Goal: Information Seeking & Learning: Find specific fact

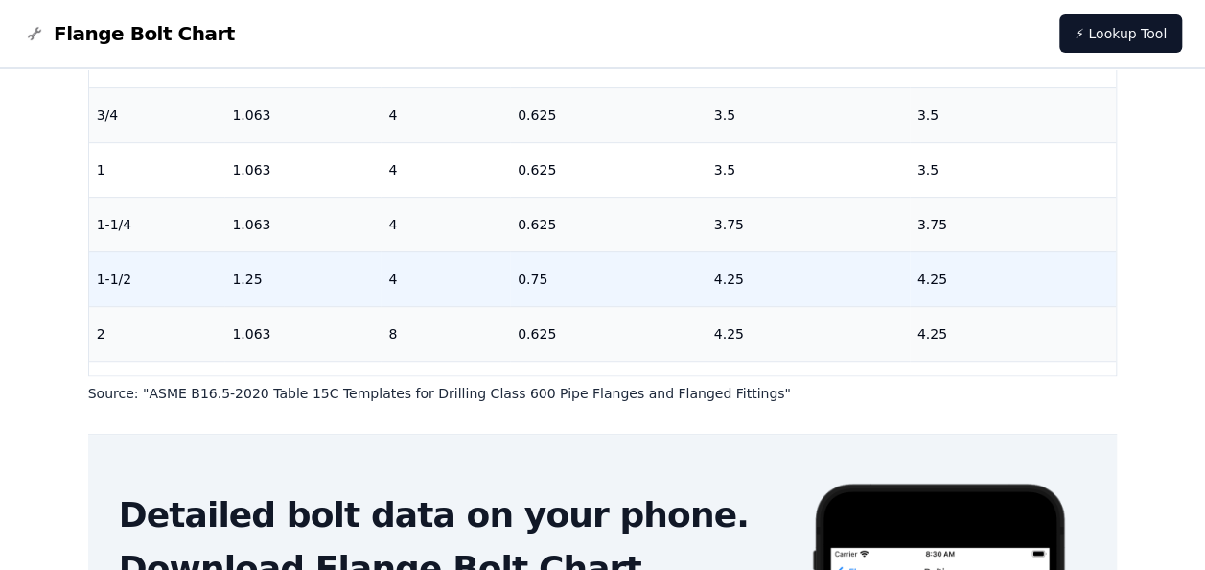
scroll to position [479, 0]
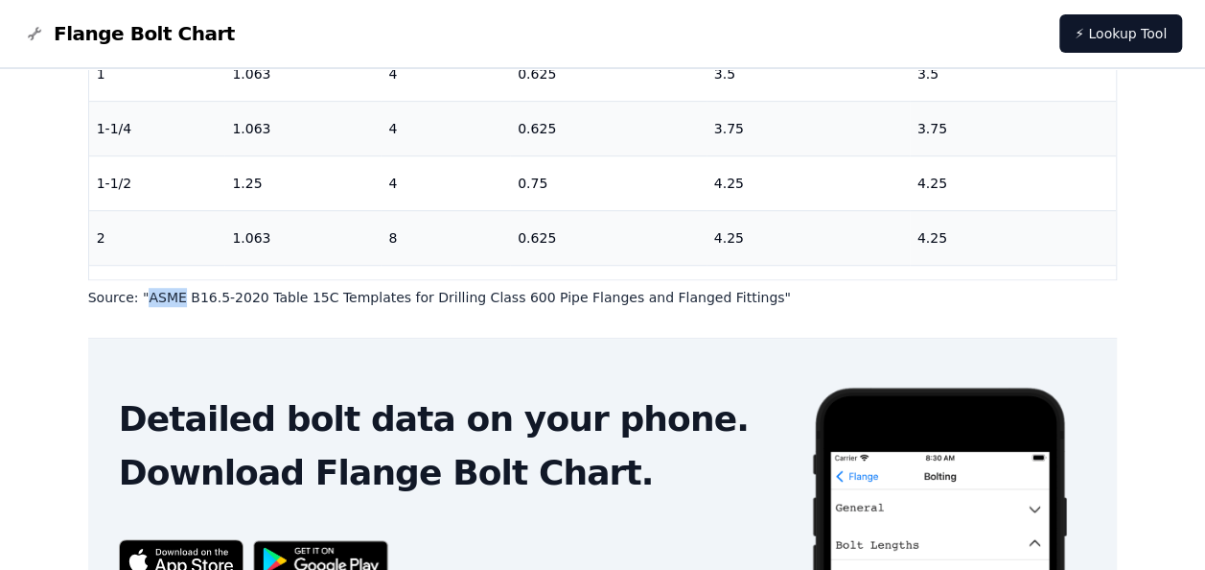
drag, startPoint x: 140, startPoint y: 295, endPoint x: 173, endPoint y: 293, distance: 32.7
click at [173, 293] on p "Source: " ASME B16.5-2020 Table 15C Templates for Drilling Class 600 Pipe Flang…" at bounding box center [603, 297] width 1030 height 19
copy p "ASME"
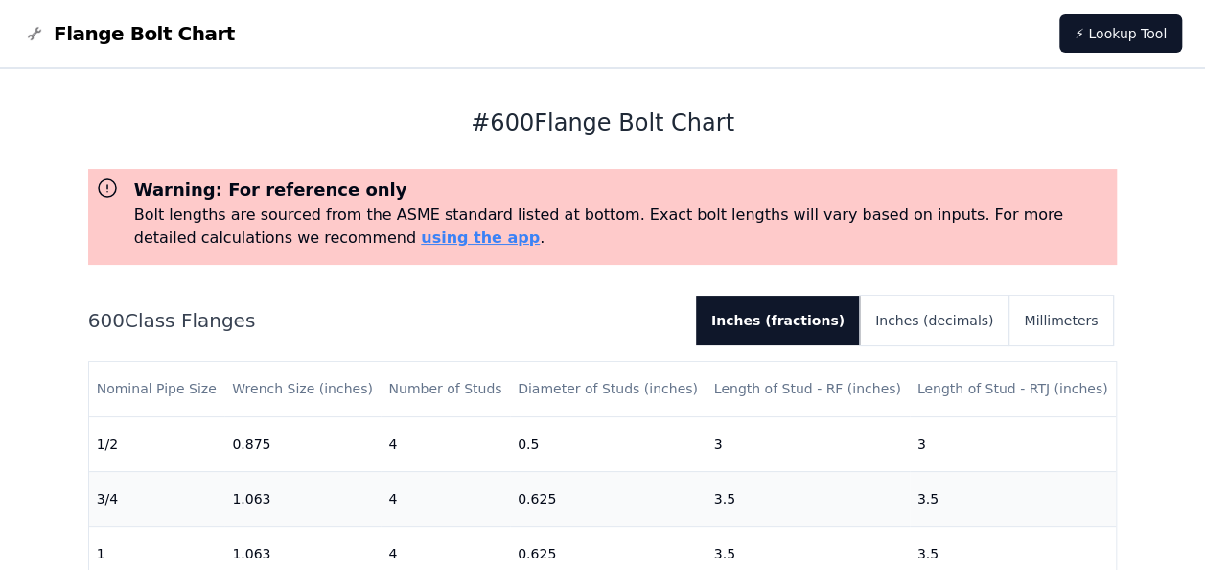
click at [580, 304] on div "600 Class Flanges Inches (fractions) Inches (decimals) Millimeters" at bounding box center [603, 320] width 1030 height 50
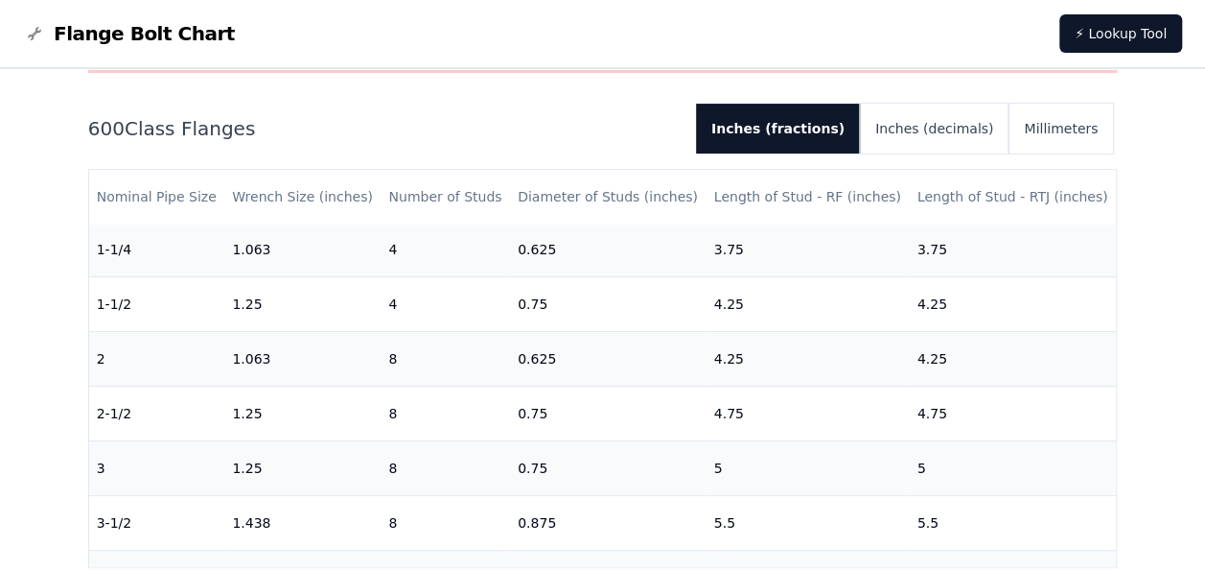
scroll to position [192, 0]
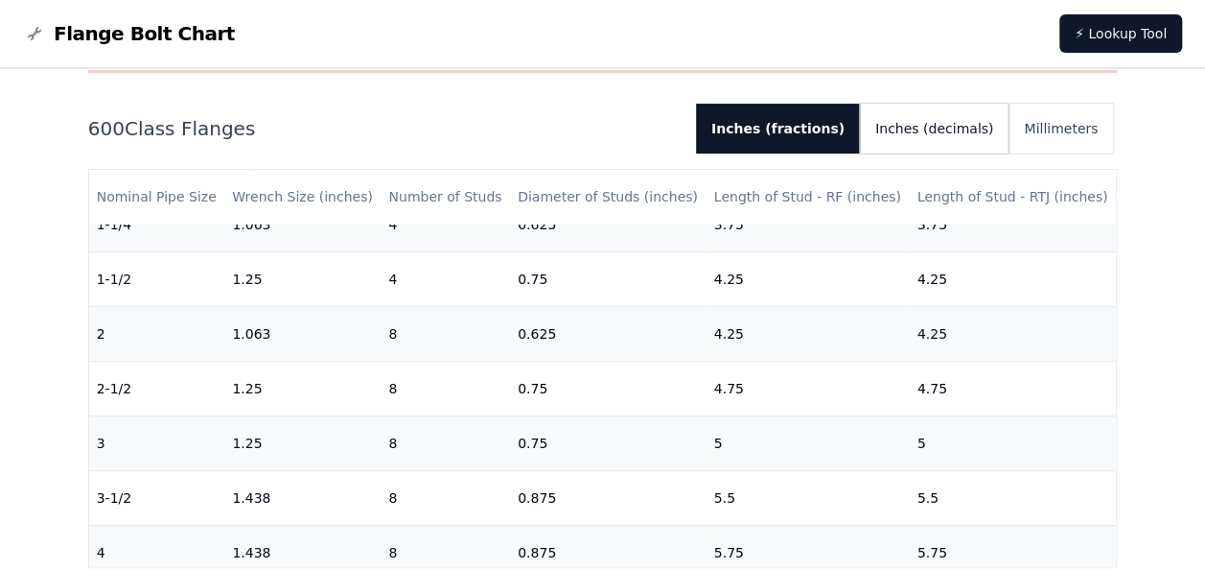
click at [938, 135] on button "Inches (decimals)" at bounding box center [934, 129] width 149 height 50
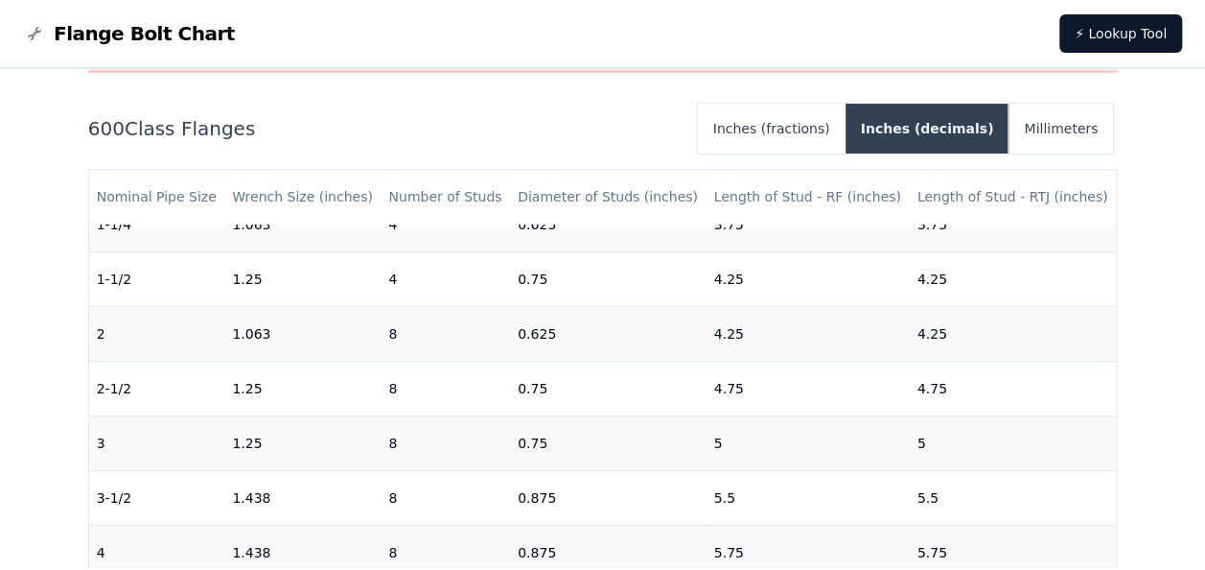
click at [938, 135] on button "Inches (decimals)" at bounding box center [928, 129] width 164 height 50
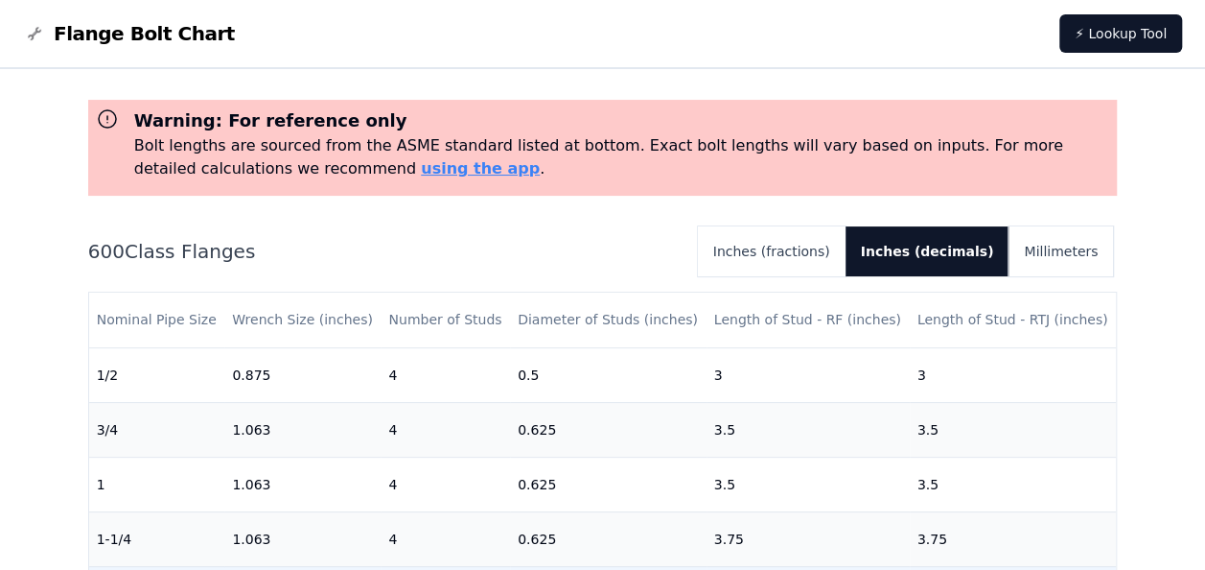
scroll to position [0, 0]
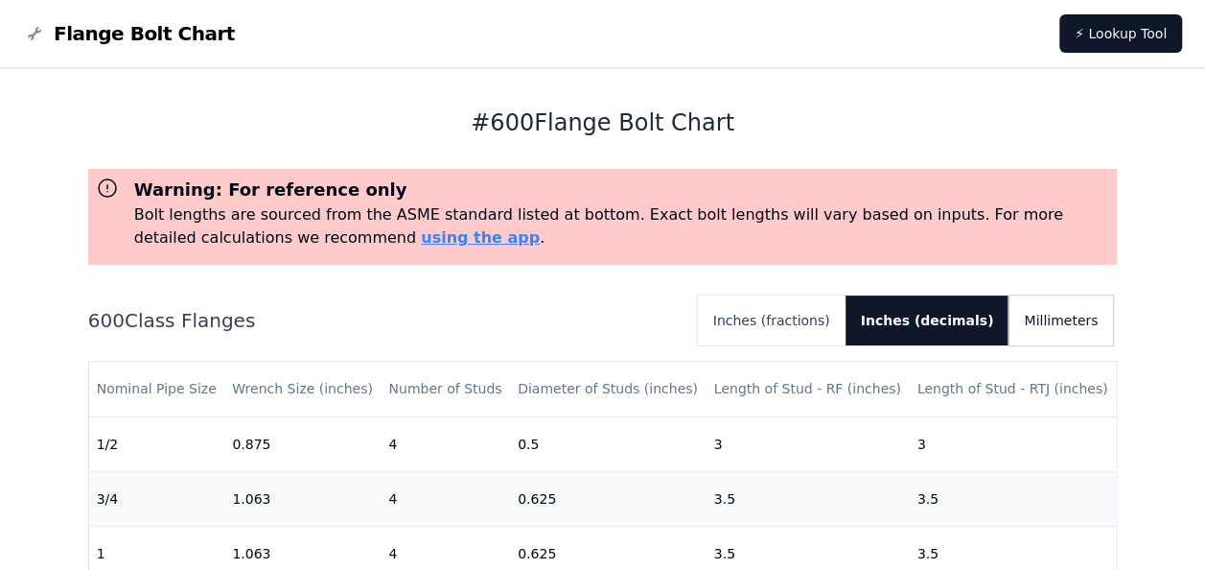
click at [1058, 317] on button "Millimeters" at bounding box center [1061, 320] width 105 height 50
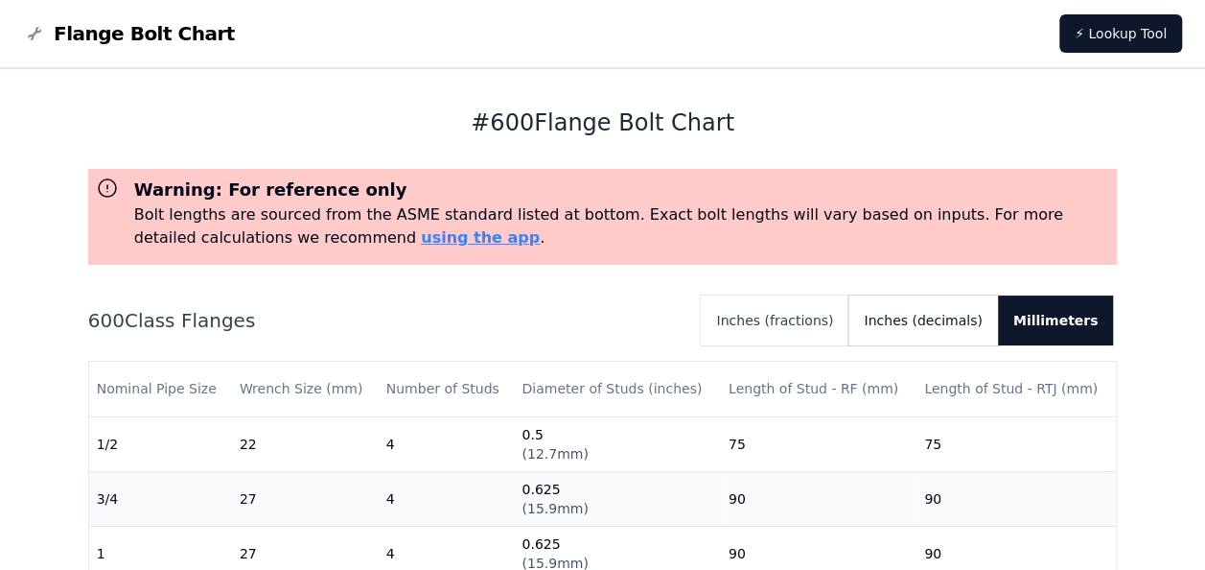
click at [959, 319] on button "Inches (decimals)" at bounding box center [923, 320] width 149 height 50
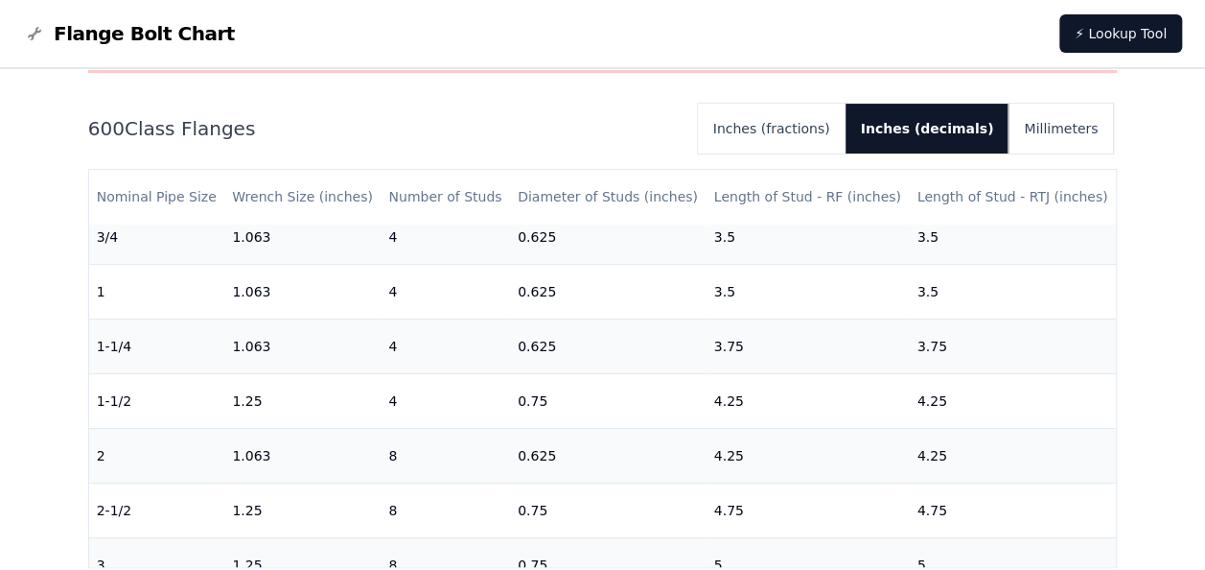
scroll to position [96, 0]
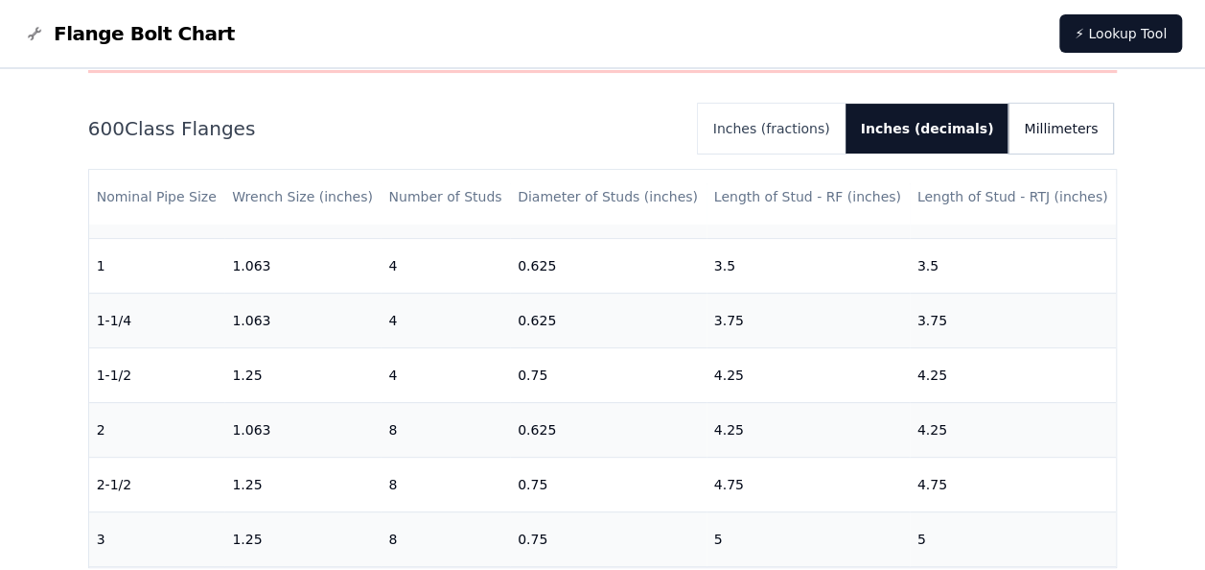
click at [1055, 122] on button "Millimeters" at bounding box center [1061, 129] width 105 height 50
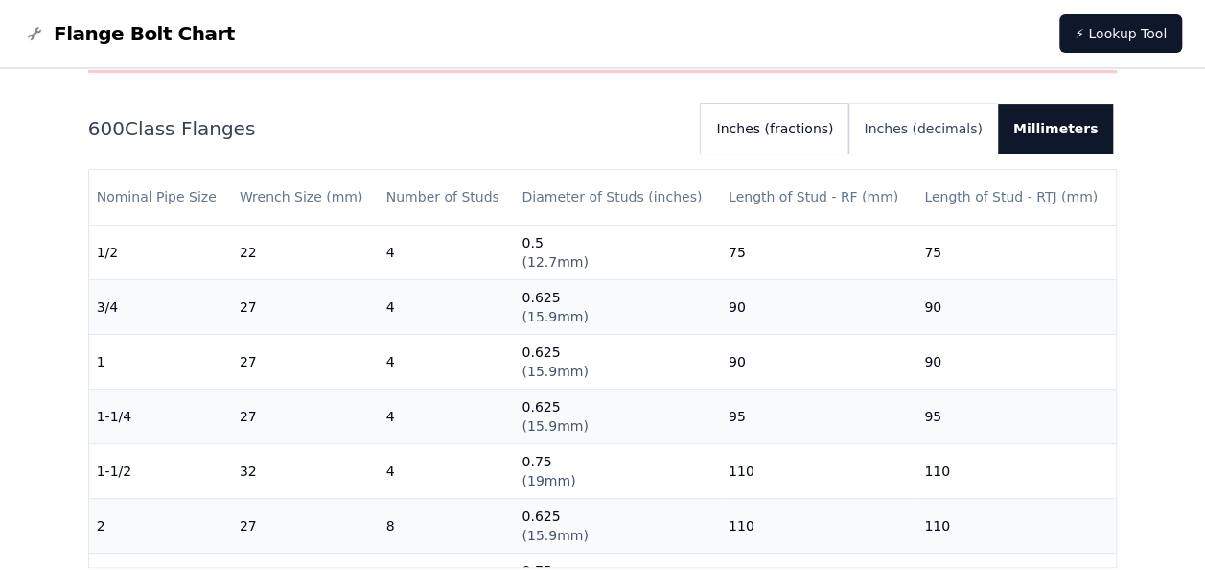
click at [826, 127] on button "Inches (fractions)" at bounding box center [775, 129] width 148 height 50
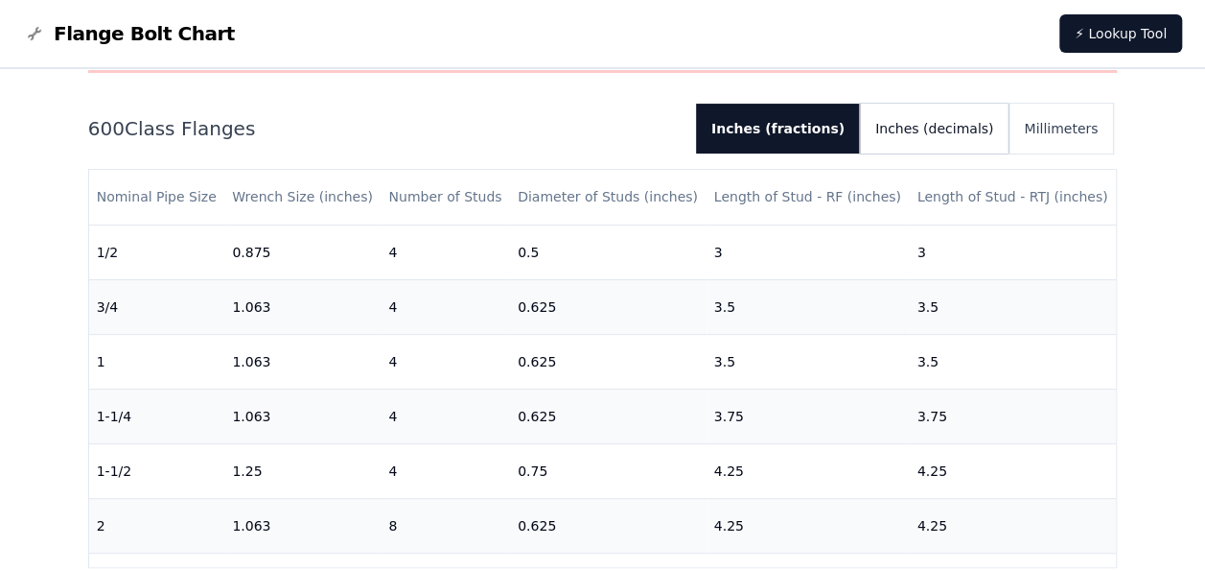
click at [947, 125] on button "Inches (decimals)" at bounding box center [934, 129] width 149 height 50
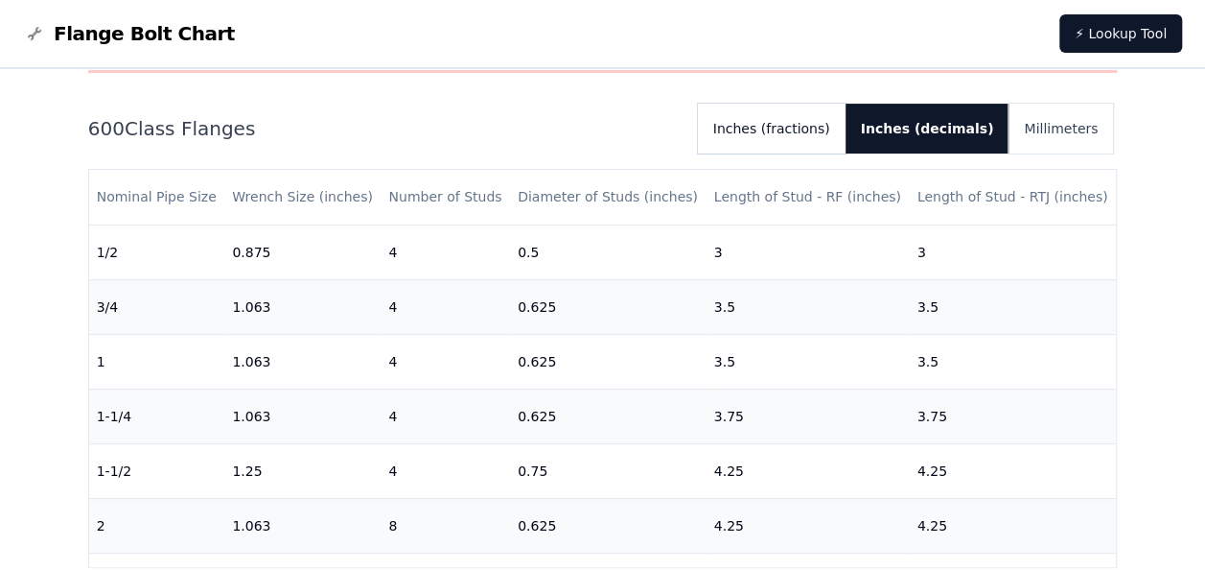
click at [840, 128] on button "Inches (fractions)" at bounding box center [772, 129] width 148 height 50
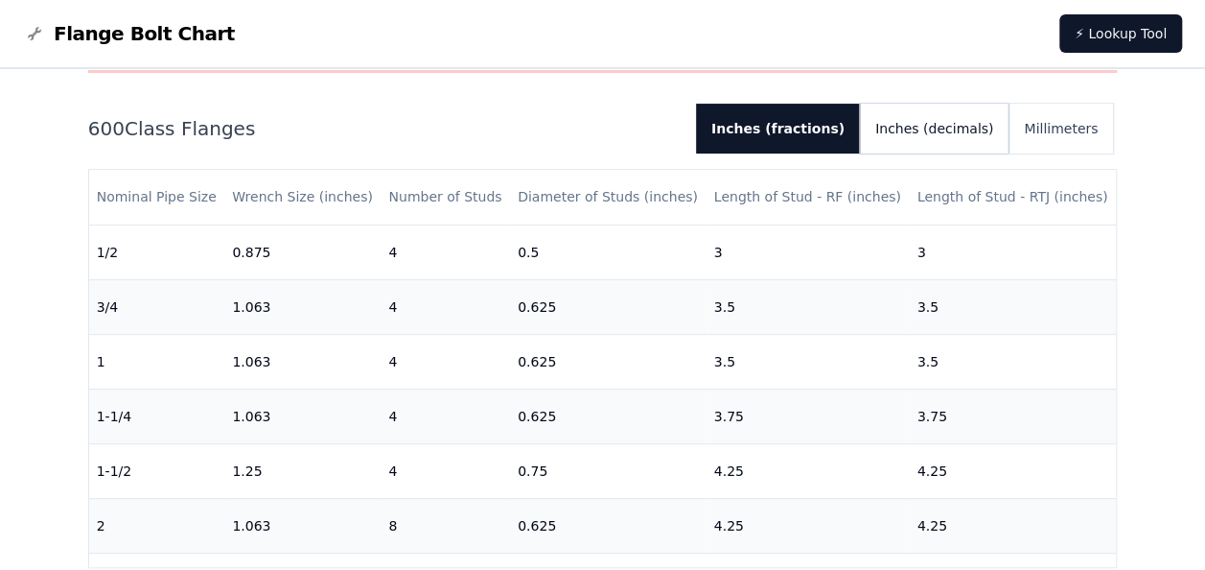
click at [913, 126] on button "Inches (decimals)" at bounding box center [934, 129] width 149 height 50
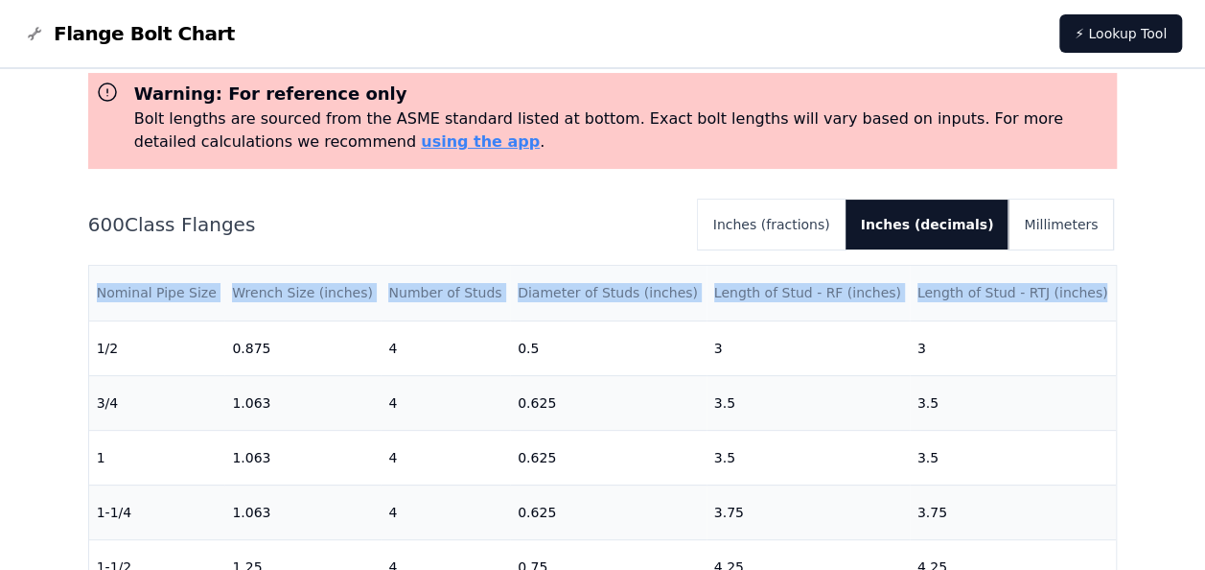
drag, startPoint x: 96, startPoint y: 290, endPoint x: 1083, endPoint y: 288, distance: 987.6
click at [1083, 288] on tr "Nominal Pipe Size Wrench Size (inches) Number of Studs Diameter of Studs (inche…" at bounding box center [603, 293] width 1028 height 55
drag, startPoint x: 1083, startPoint y: 288, endPoint x: 989, endPoint y: 293, distance: 94.1
copy tr "Nominal Pipe Size Wrench Size (inches) Number of Studs Diameter of Studs (inche…"
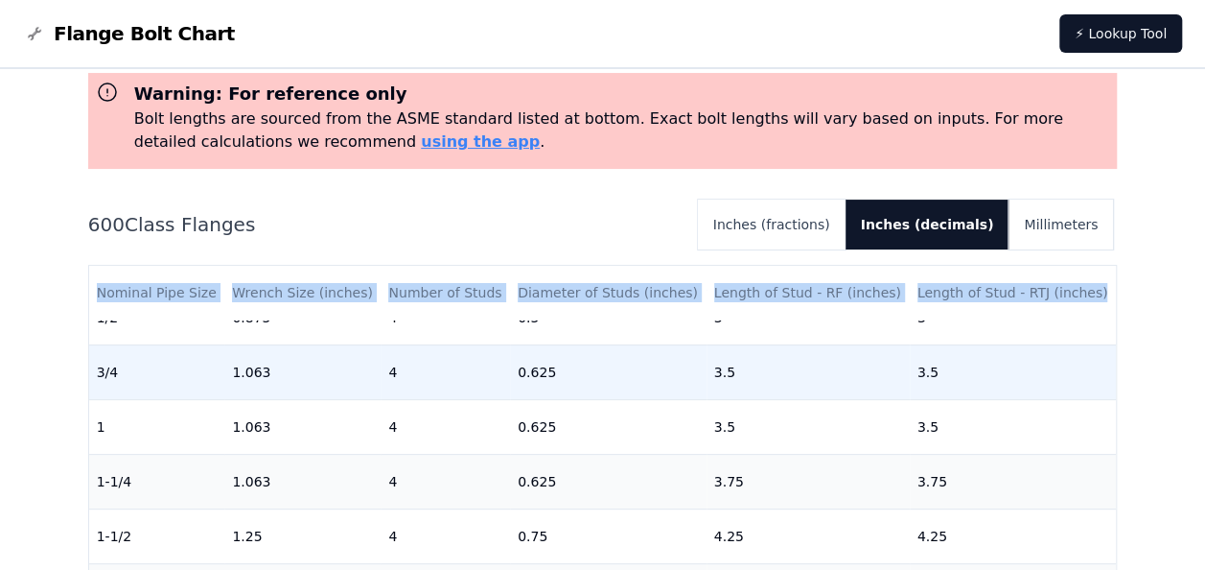
scroll to position [0, 0]
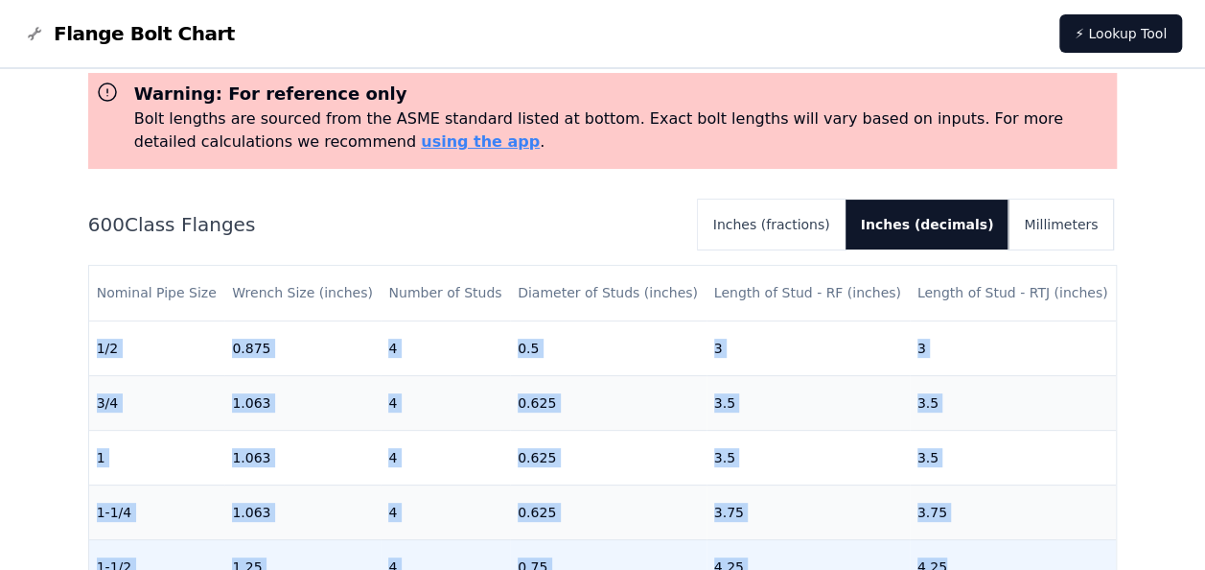
drag, startPoint x: 98, startPoint y: 342, endPoint x: 941, endPoint y: 560, distance: 870.4
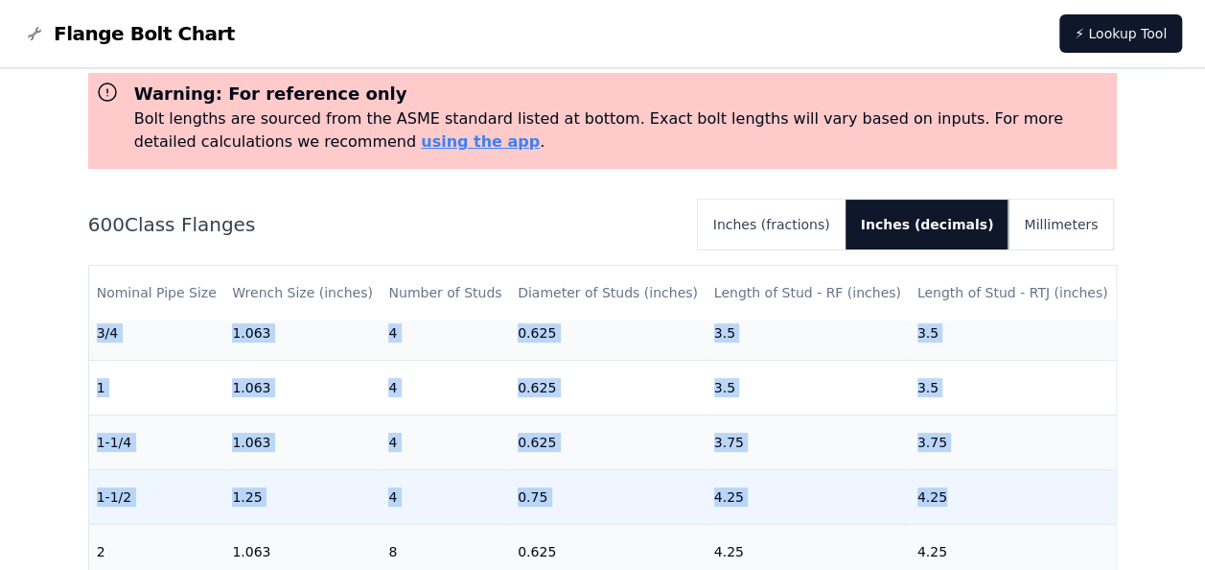
scroll to position [192, 0]
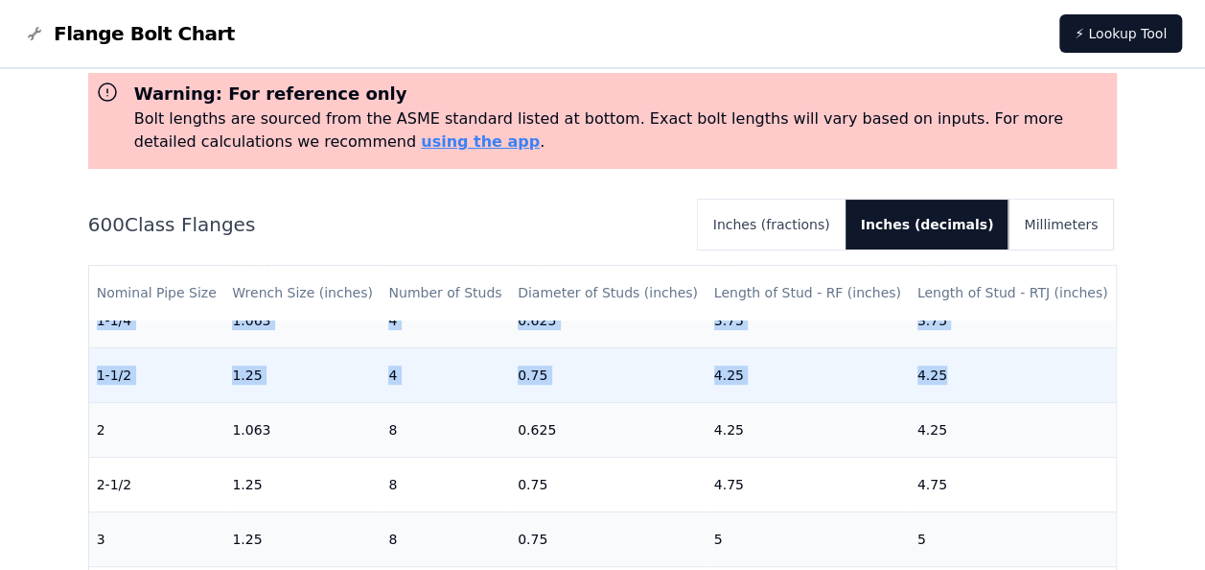
copy tbody "1/2 0.875 4 0.5 3 3 3/4 1.063 4 0.625 3.5 3.5 1 1.063 4 0.625 3.5 3.5 1-1/4 1.0…"
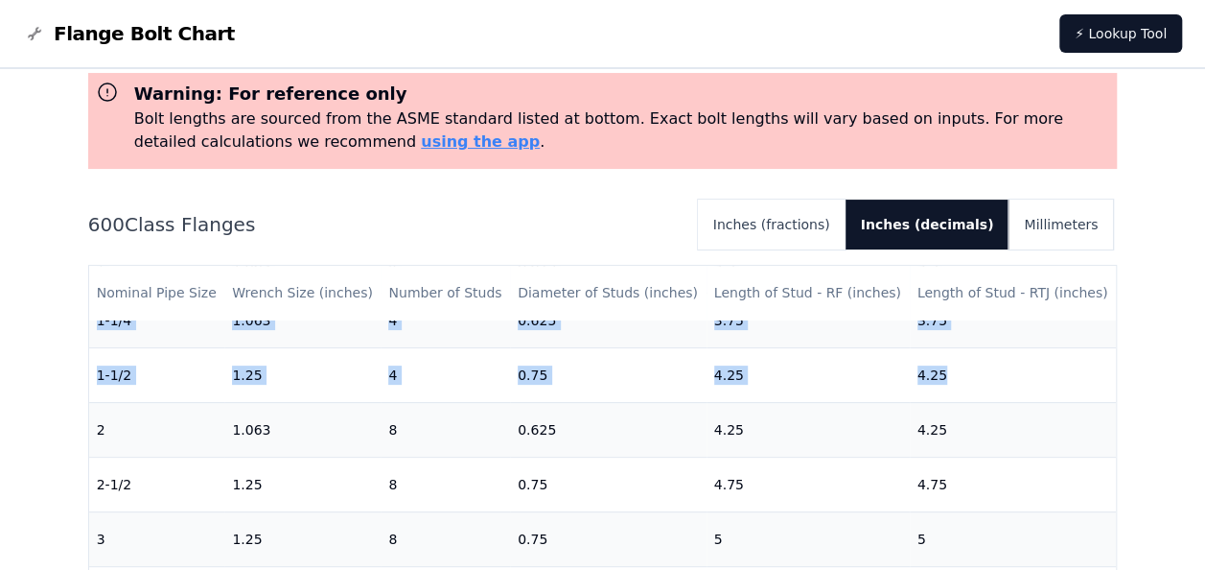
scroll to position [288, 0]
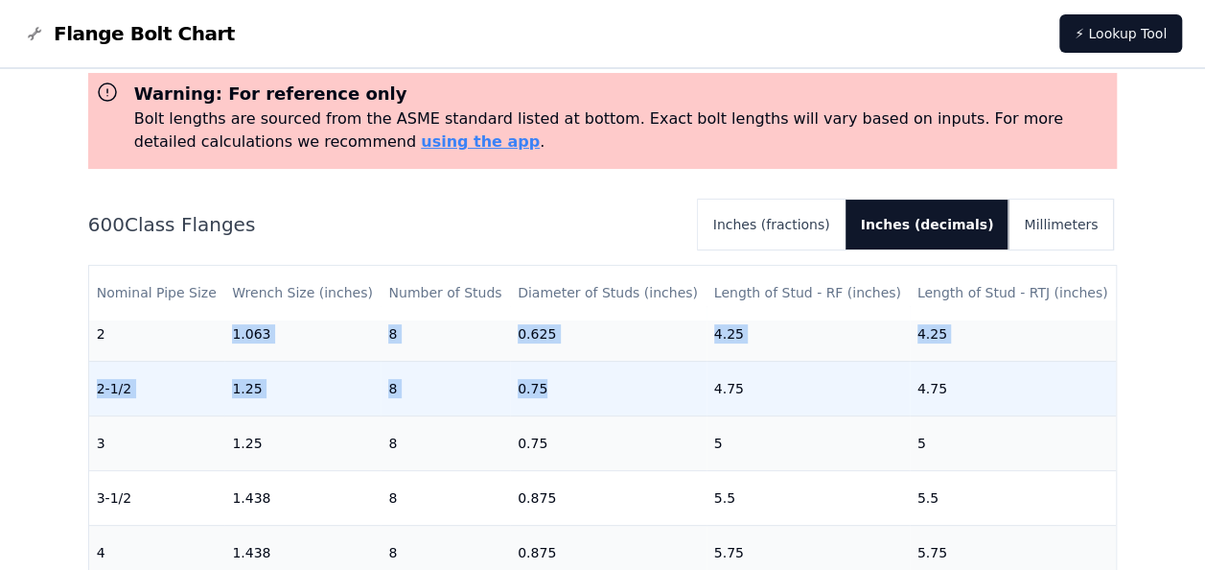
drag, startPoint x: 234, startPoint y: 332, endPoint x: 604, endPoint y: 403, distance: 376.8
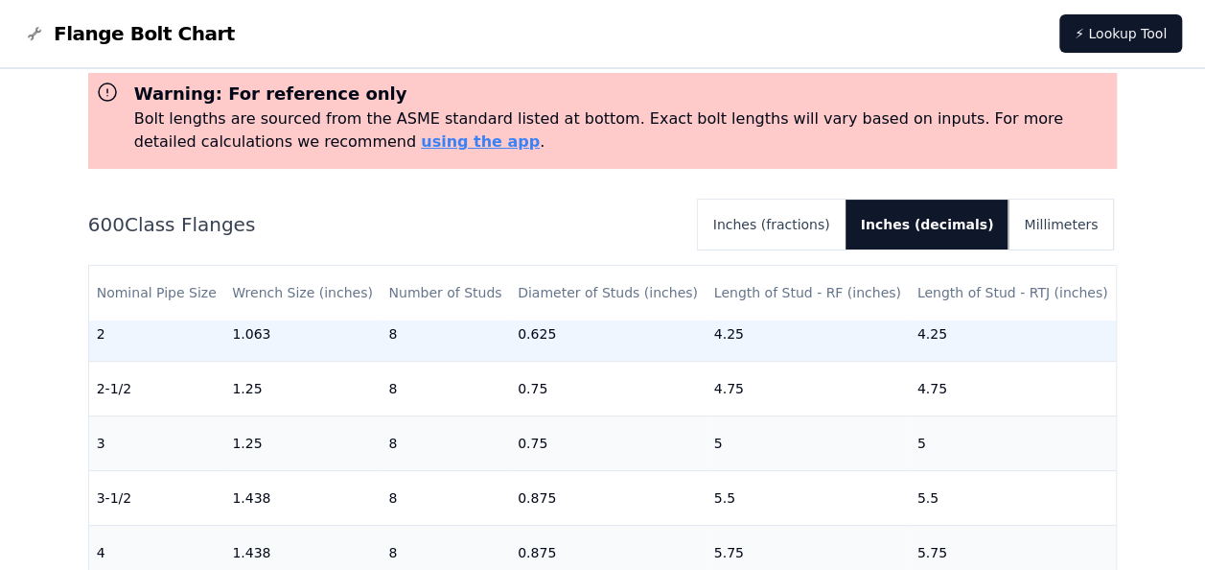
click at [182, 350] on td "2" at bounding box center [157, 333] width 136 height 55
click at [109, 338] on td "2" at bounding box center [157, 333] width 136 height 55
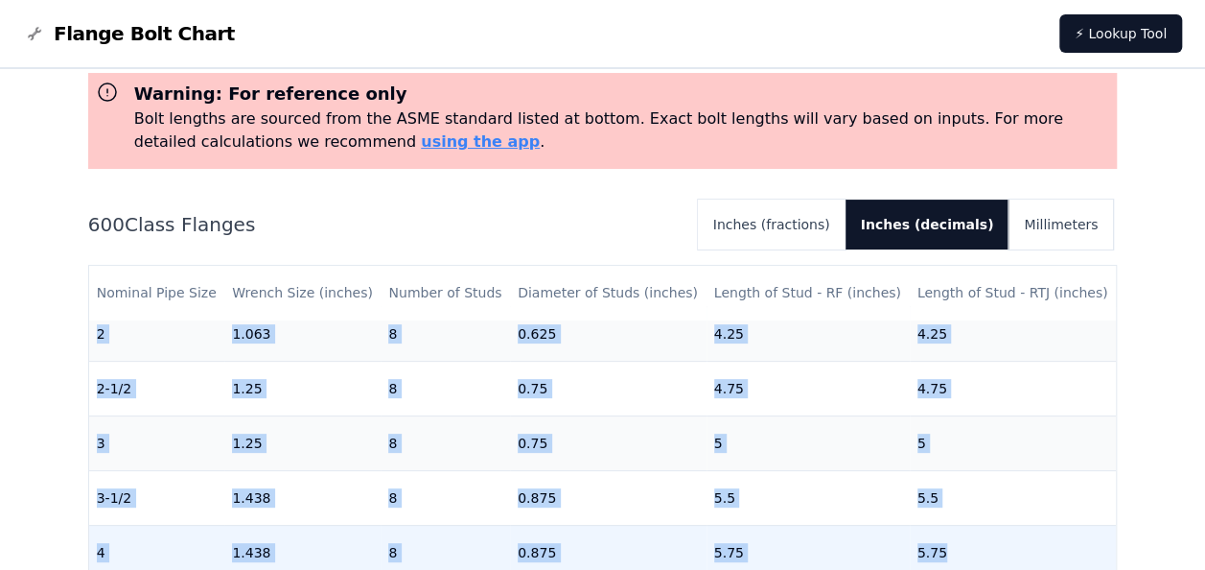
drag, startPoint x: 98, startPoint y: 334, endPoint x: 953, endPoint y: 550, distance: 882.3
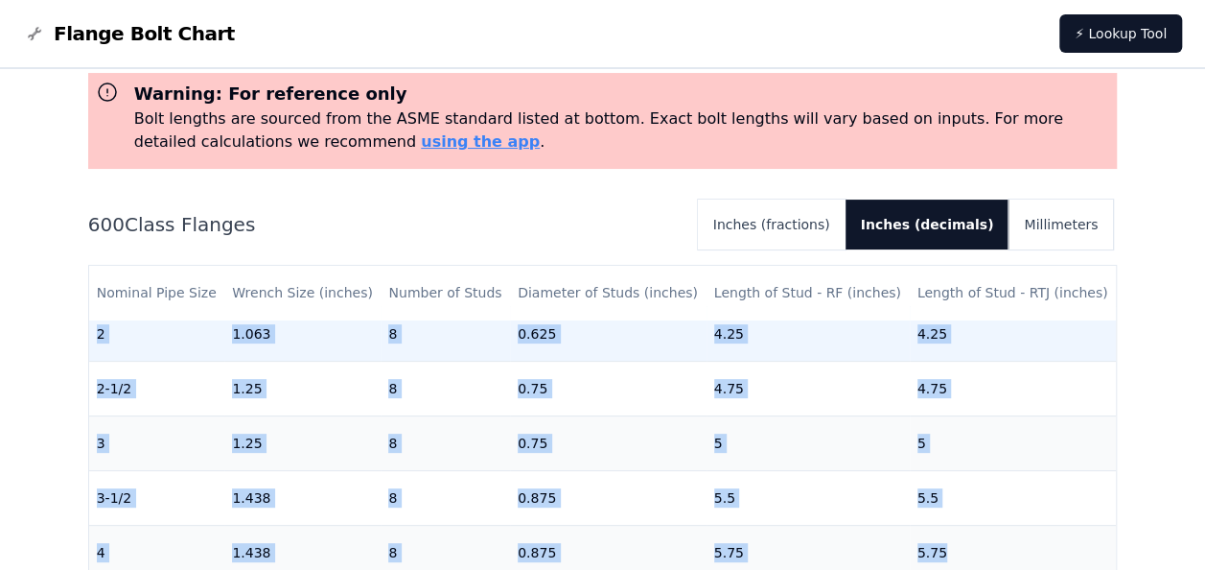
drag, startPoint x: 953, startPoint y: 550, endPoint x: 915, endPoint y: 332, distance: 221.9
copy tbody "2 1.063 8 0.625 4.25 4.25 2-1/2 1.25 8 0.75 4.75 4.75 3 1.25 8 0.75 5 5 3-1/2 1…"
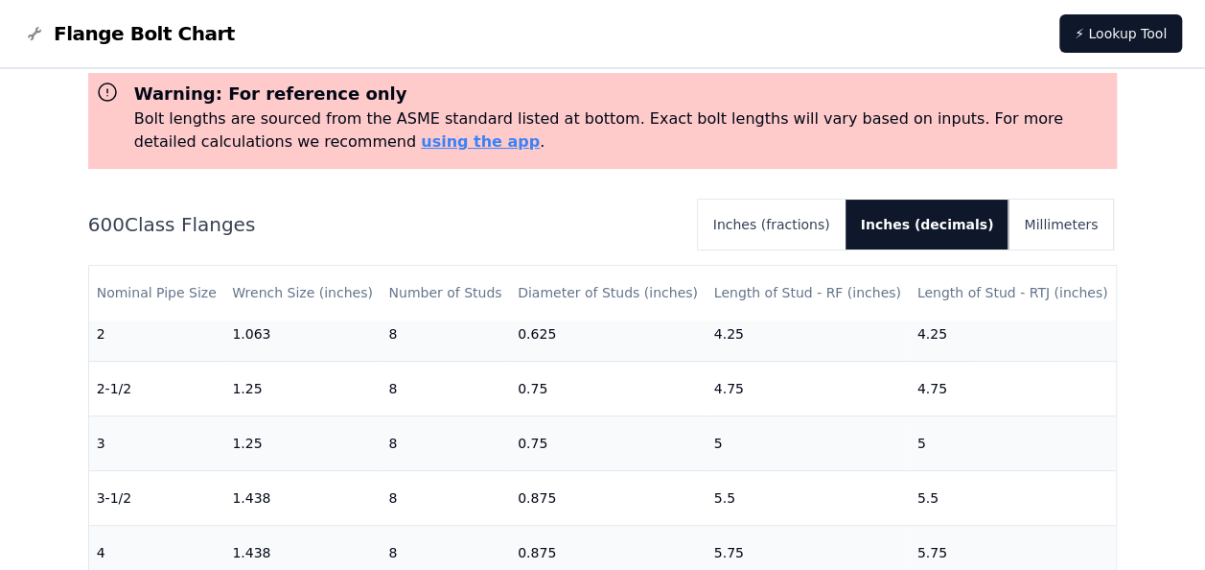
click at [347, 236] on h2 "600 Class Flanges" at bounding box center [385, 224] width 594 height 27
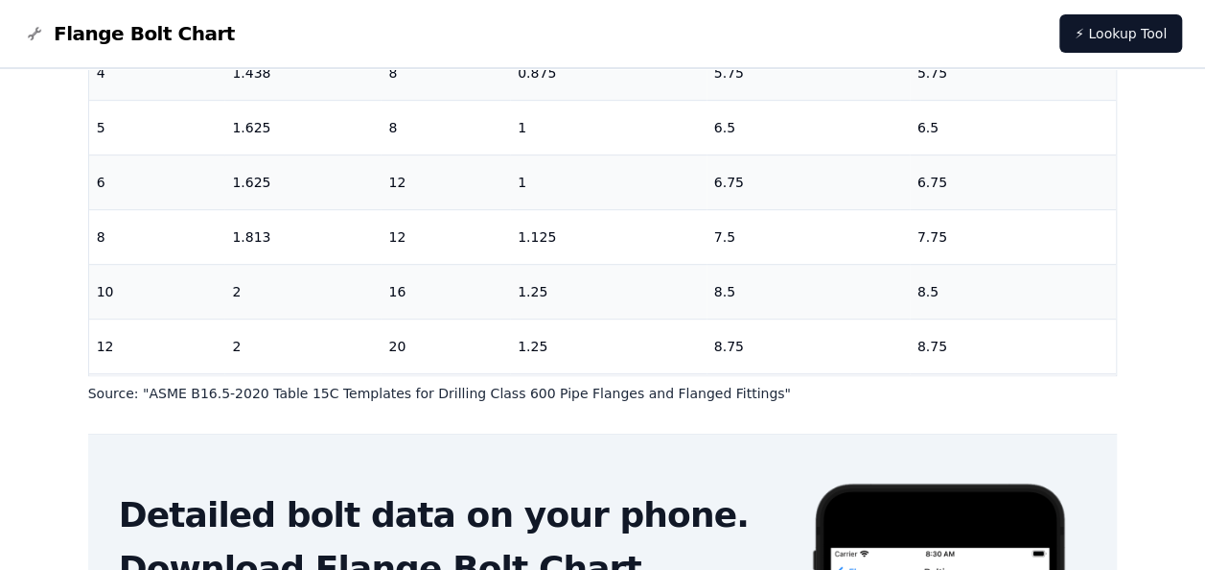
scroll to position [518, 0]
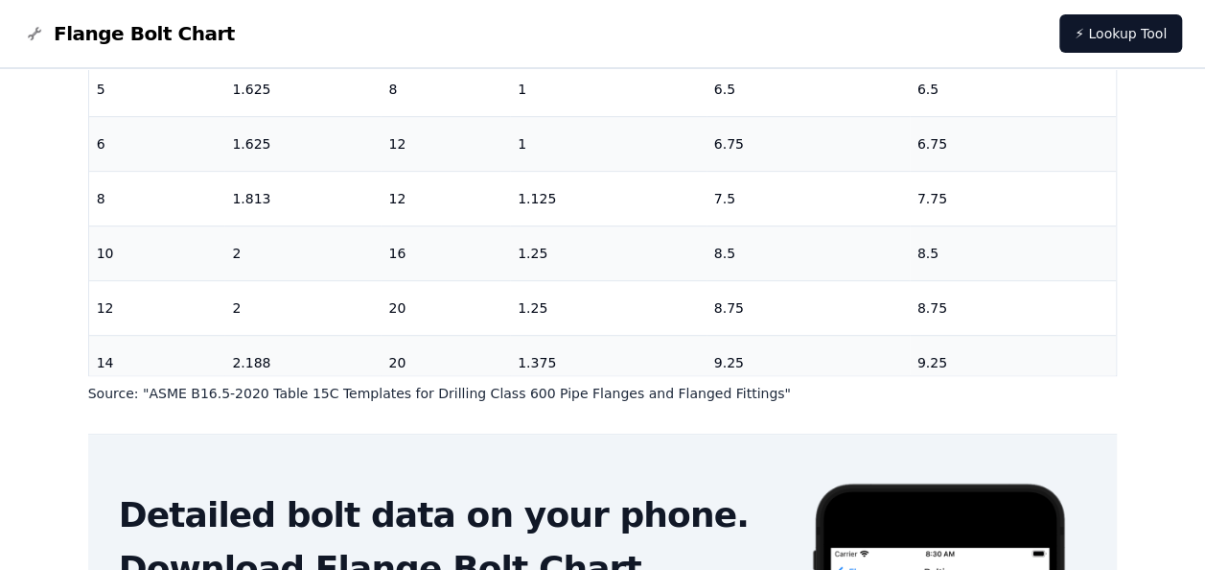
click at [28, 424] on div "# 600 Flange Bolt Chart Warning: For reference only Bolt lengths are sourced fr…" at bounding box center [602, 279] width 1205 height 1186
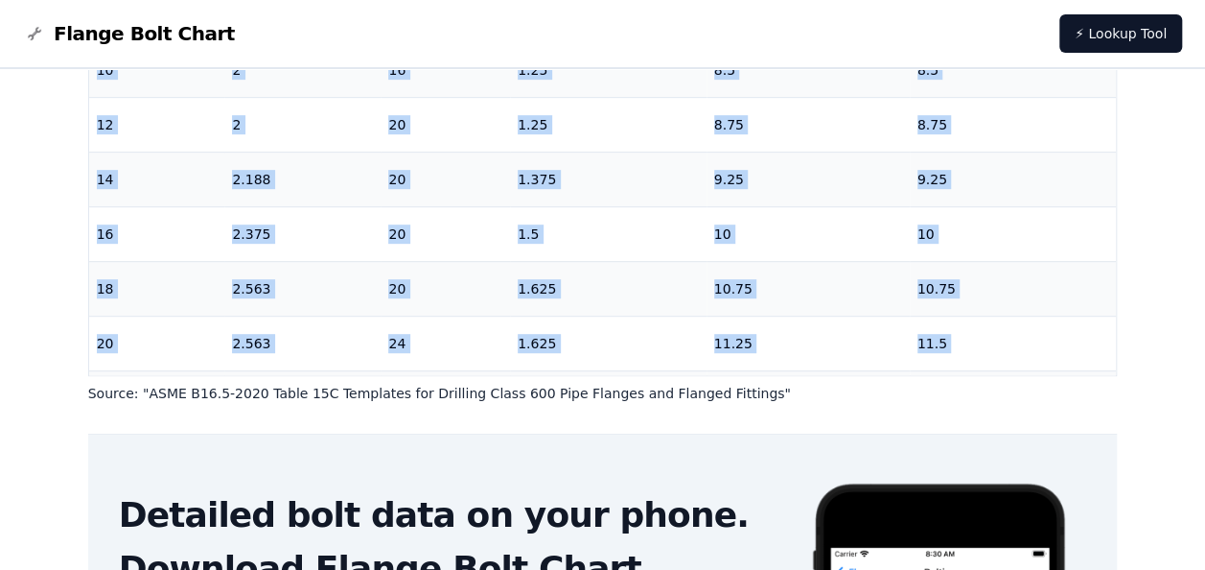
scroll to position [819, 0]
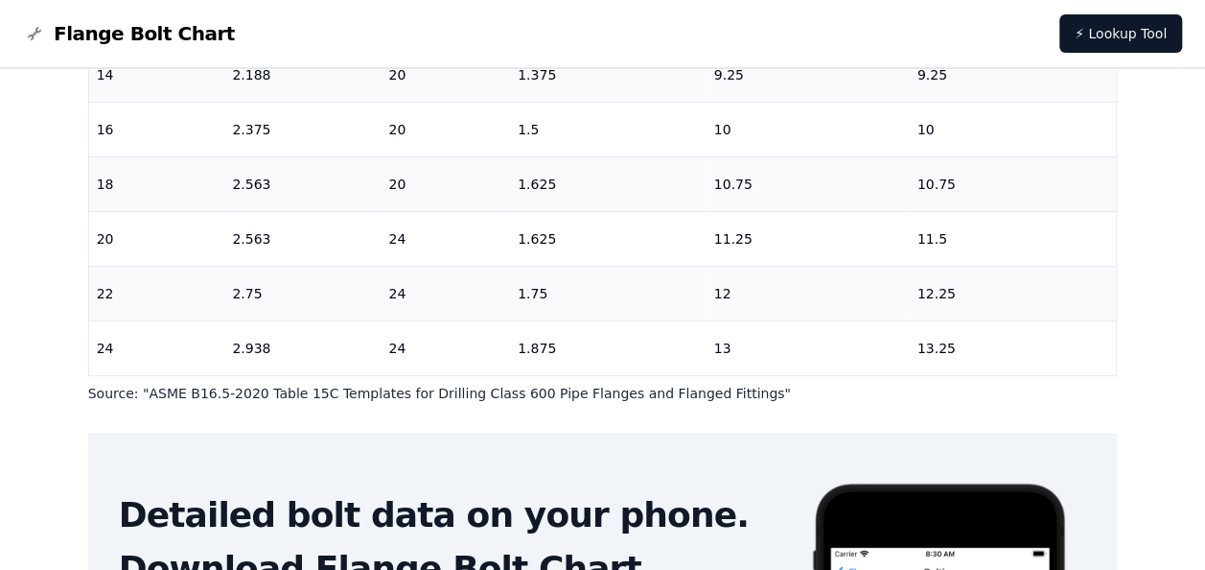
drag, startPoint x: 98, startPoint y: 90, endPoint x: 968, endPoint y: 370, distance: 914.5
click at [968, 370] on div "Nominal Pipe Size Wrench Size (inches) Number of Studs Diameter of Studs (inche…" at bounding box center [603, 176] width 1030 height 399
copy table "Nominal Pipe Size Wrench Size (inches) Number of Studs Diameter of Studs (inche…"
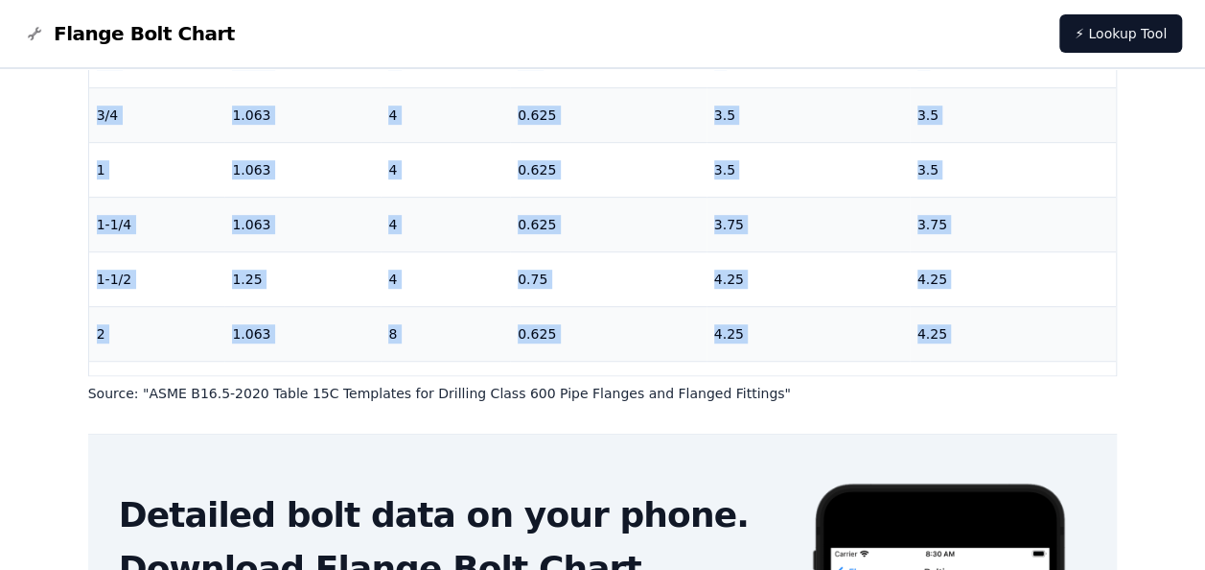
scroll to position [0, 0]
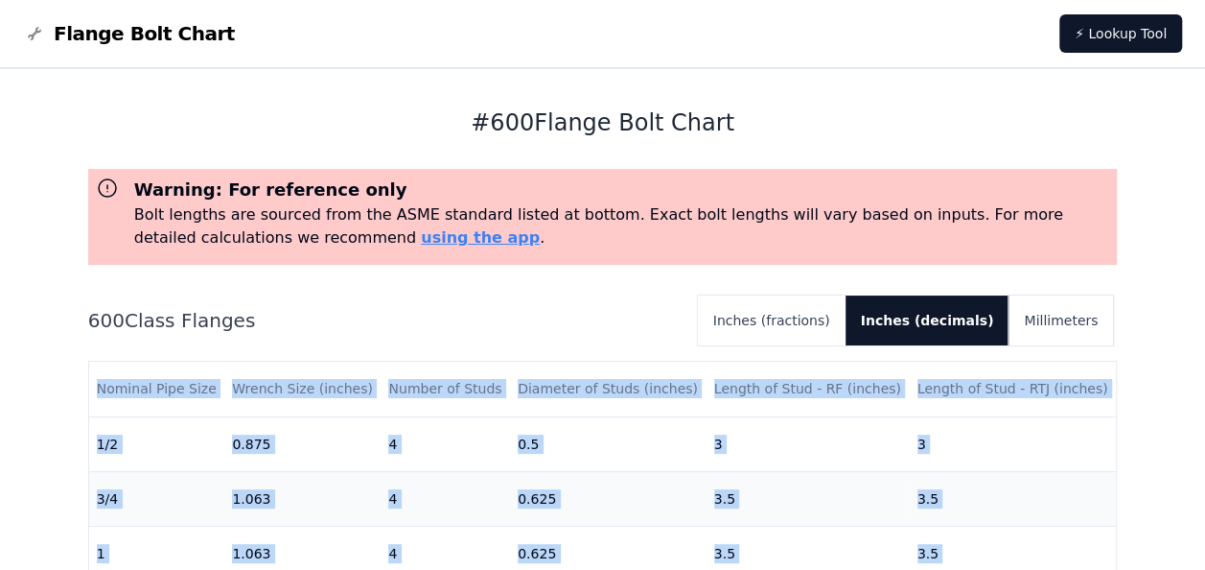
drag, startPoint x: 490, startPoint y: 123, endPoint x: 744, endPoint y: 126, distance: 254.1
click at [744, 126] on h1 "# 600 Flange Bolt Chart" at bounding box center [603, 122] width 1030 height 31
copy h1 "# 600 Flange Bolt Chart"
click at [819, 316] on button "Inches (fractions)" at bounding box center [772, 320] width 148 height 50
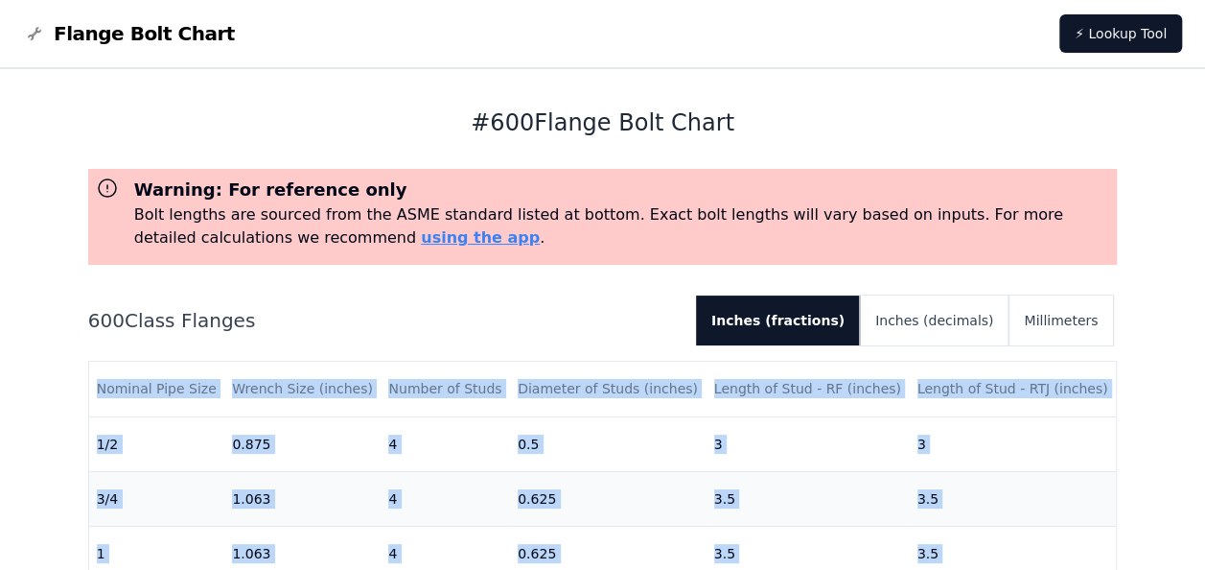
click at [89, 35] on span "Flange Bolt Chart" at bounding box center [144, 33] width 181 height 27
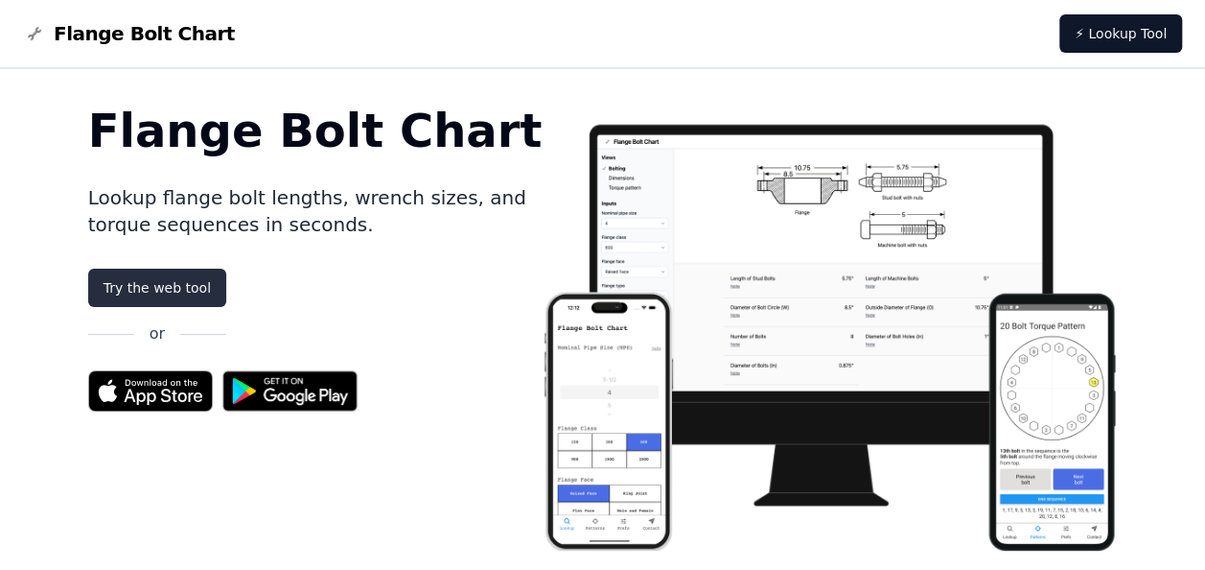
click at [198, 290] on link "Try the web tool" at bounding box center [157, 287] width 138 height 38
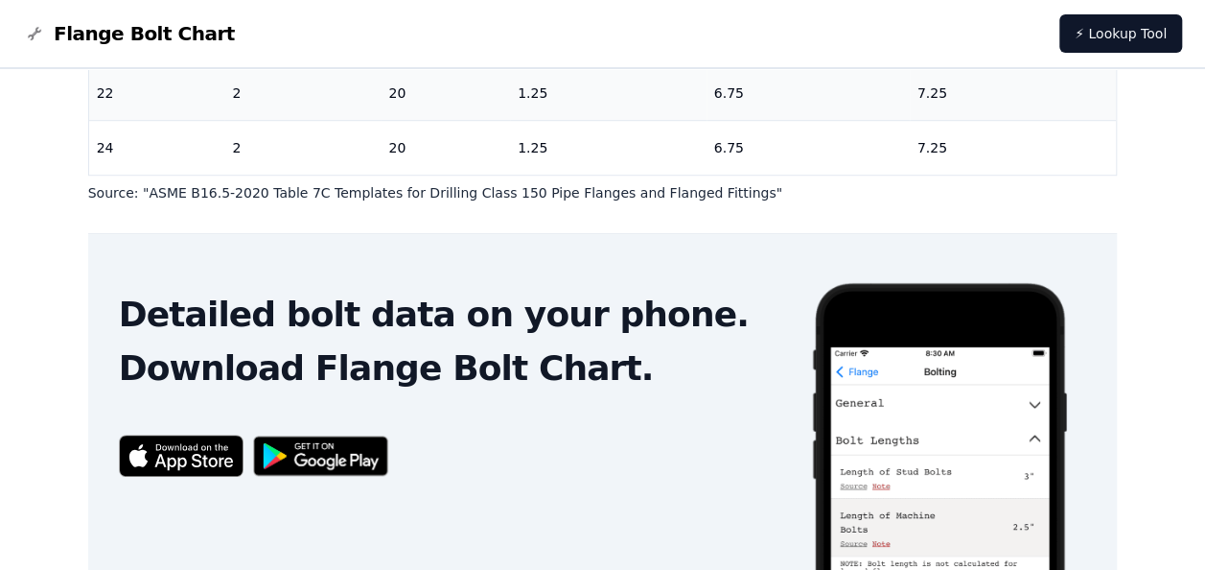
scroll to position [452, 0]
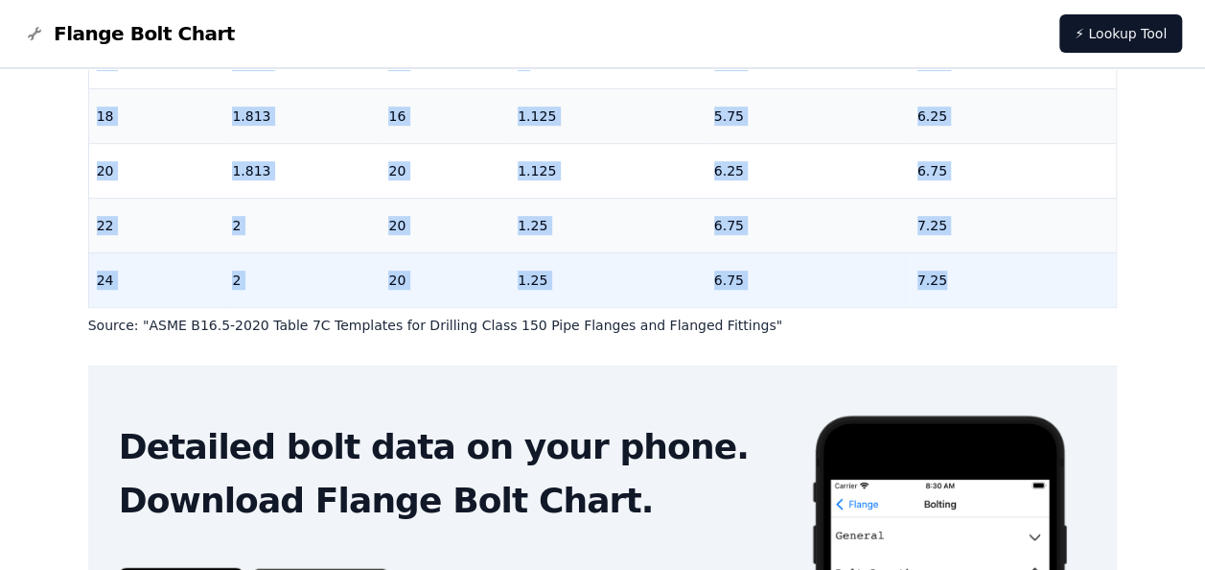
drag, startPoint x: 98, startPoint y: 437, endPoint x: 971, endPoint y: 263, distance: 890.7
drag, startPoint x: 971, startPoint y: 263, endPoint x: 916, endPoint y: 263, distance: 55.6
copy tbody "1/2 0.875 4 0.5 2.25 3/4 0.875 4 0.5 2.5 1 0.875 4 0.5 2.5 3 1-1/4 0.875 4 0.5 …"
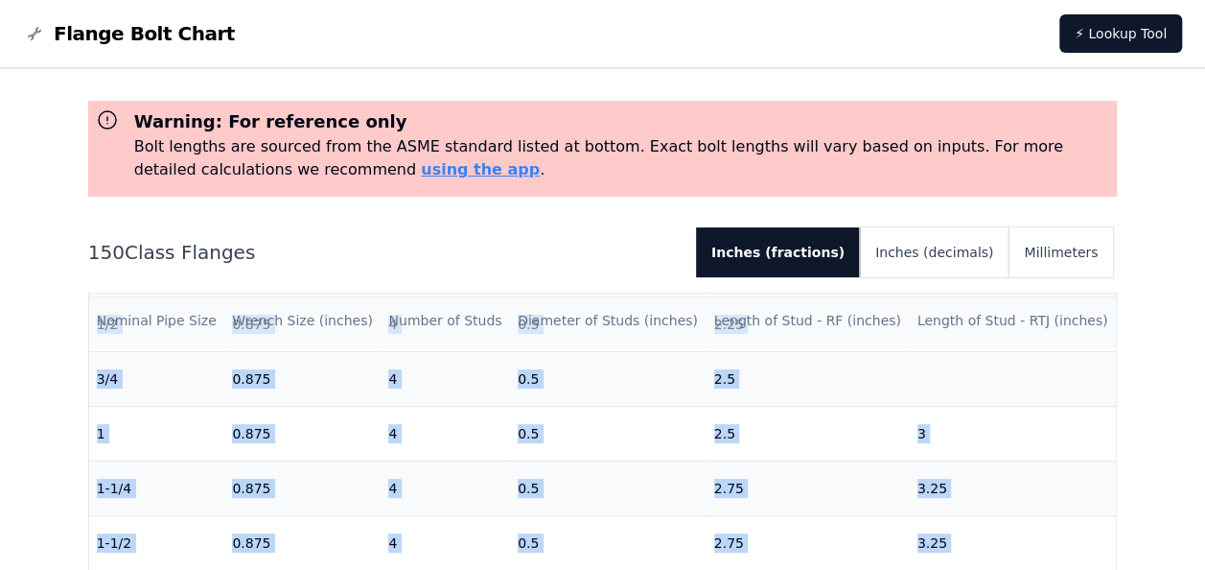
scroll to position [0, 0]
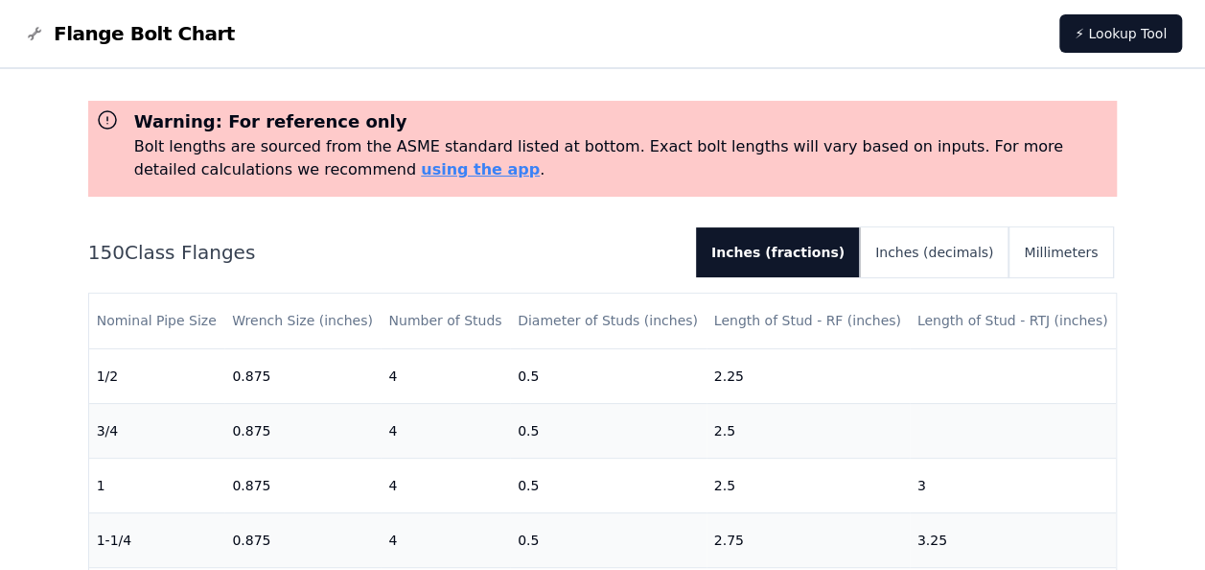
click at [495, 240] on h2 "150 Class Flanges" at bounding box center [384, 252] width 593 height 27
click at [1078, 259] on button "Millimeters" at bounding box center [1061, 252] width 105 height 50
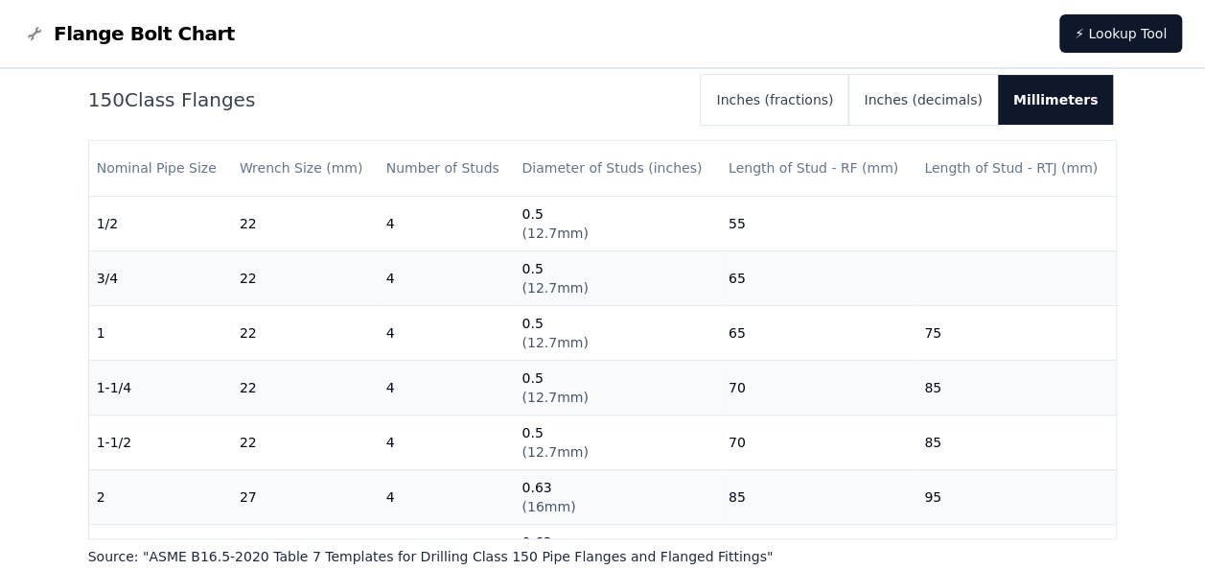
scroll to position [237, 0]
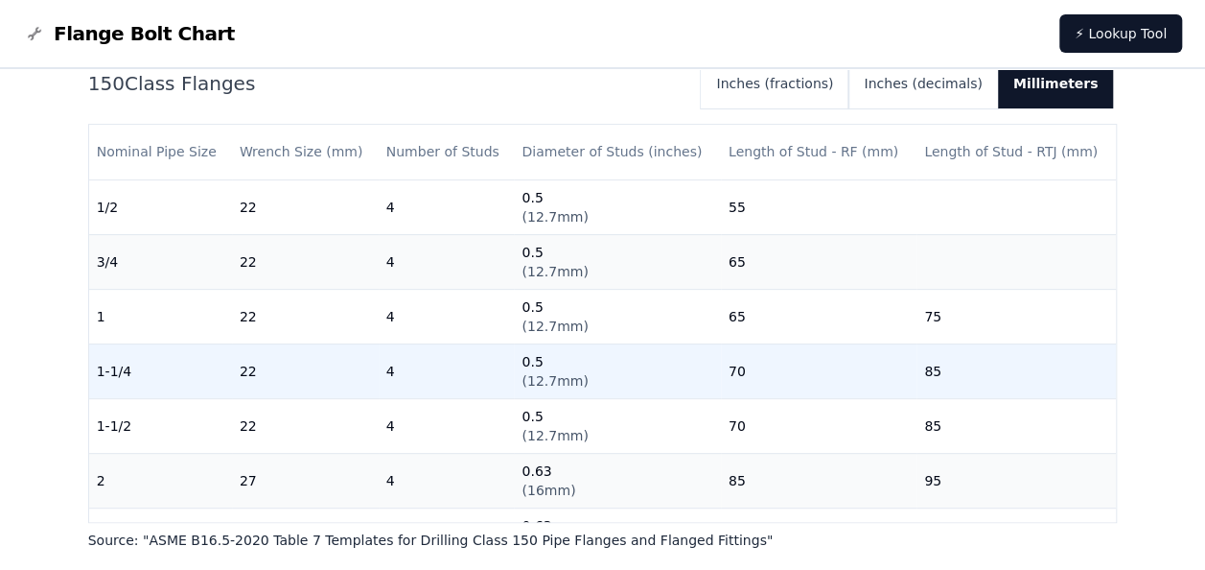
click at [421, 358] on td "4" at bounding box center [447, 370] width 136 height 55
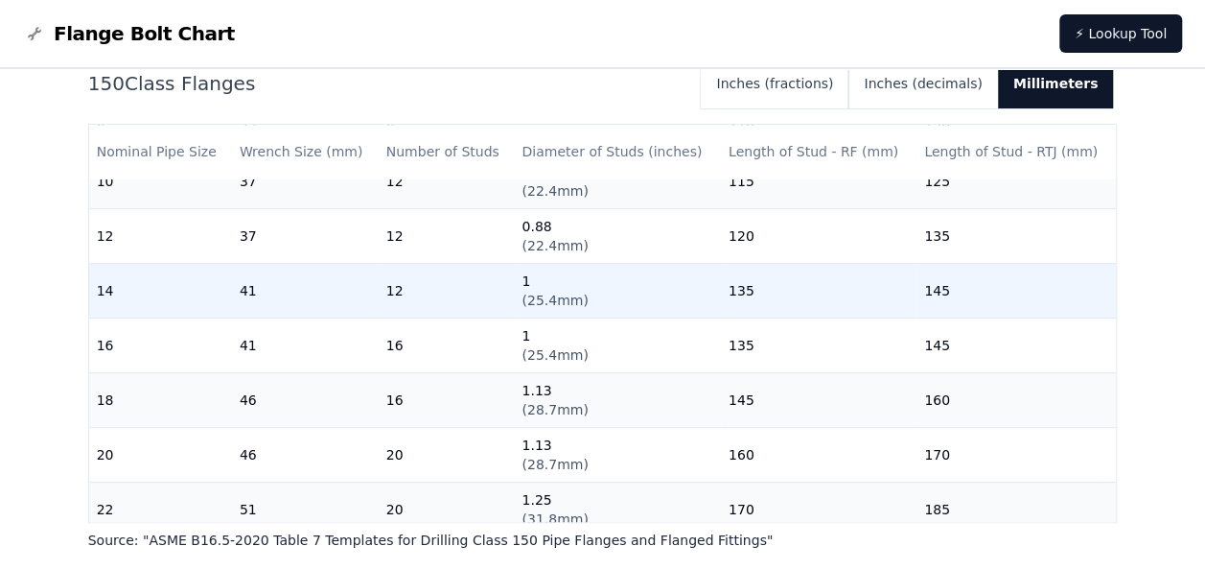
scroll to position [627, 0]
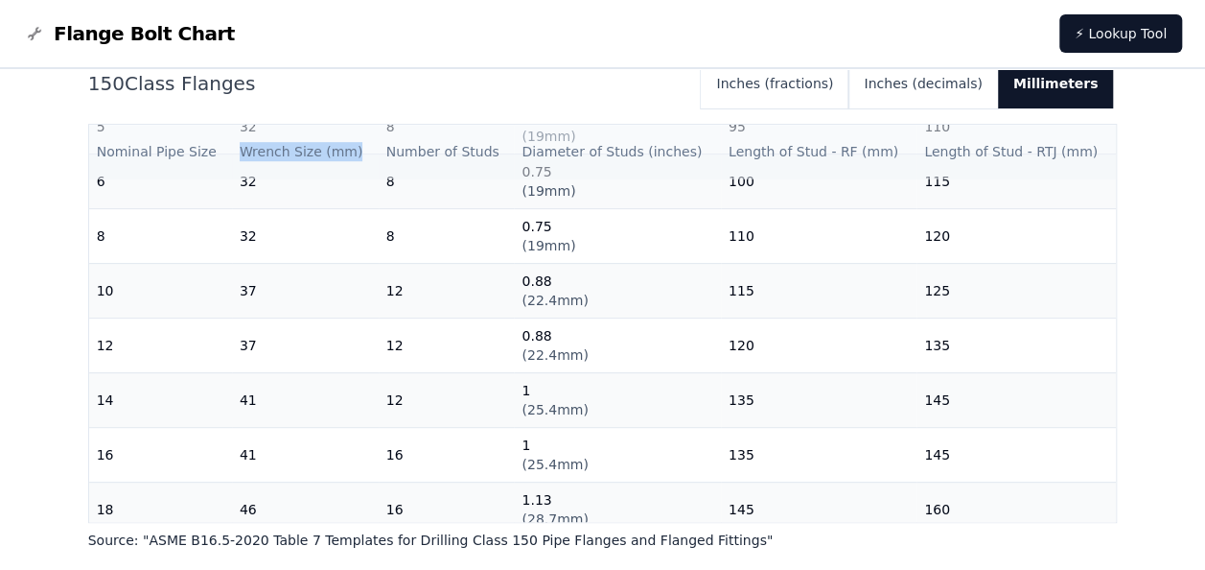
drag, startPoint x: 242, startPoint y: 150, endPoint x: 351, endPoint y: 148, distance: 109.3
click at [351, 148] on th "Wrench Size (mm)" at bounding box center [305, 152] width 147 height 55
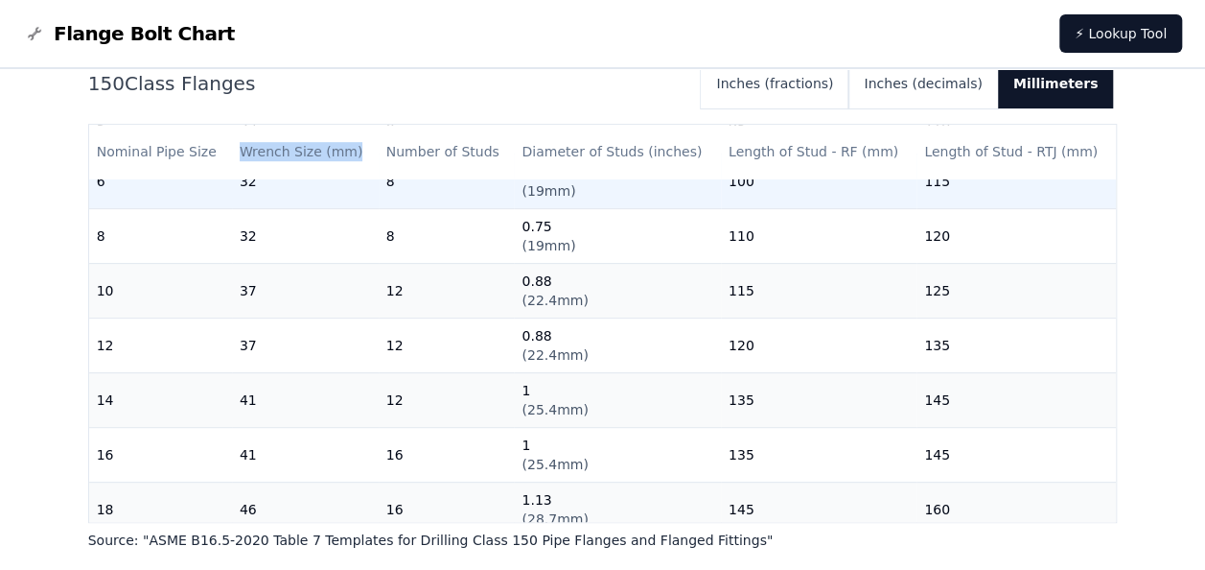
copy th "Wrench Size (mm)"
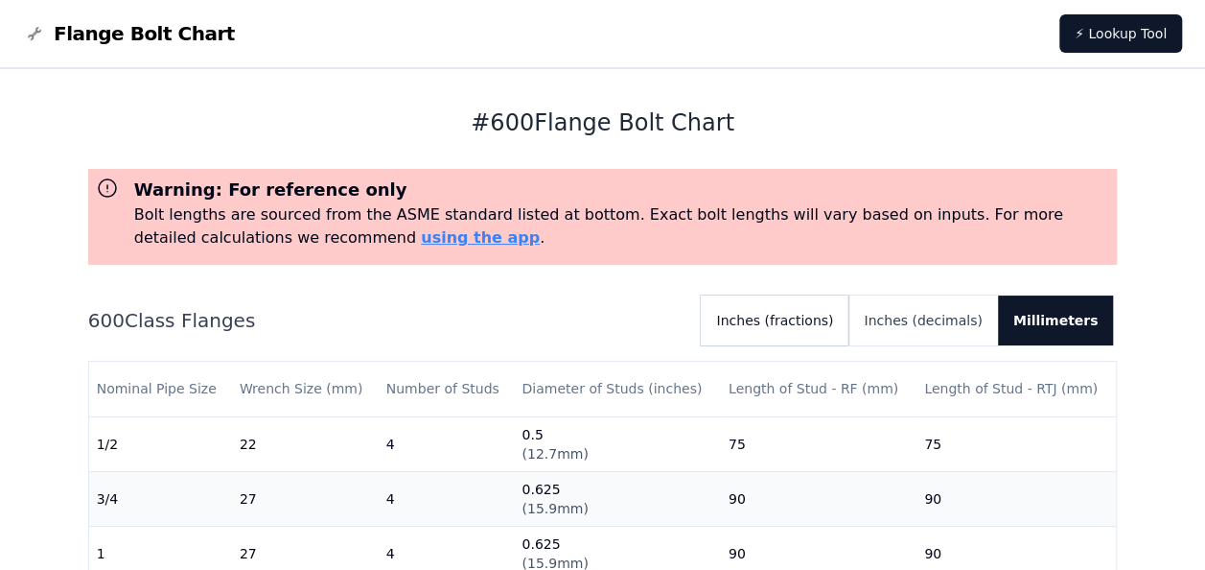
click at [836, 316] on button "Inches (fractions)" at bounding box center [775, 320] width 148 height 50
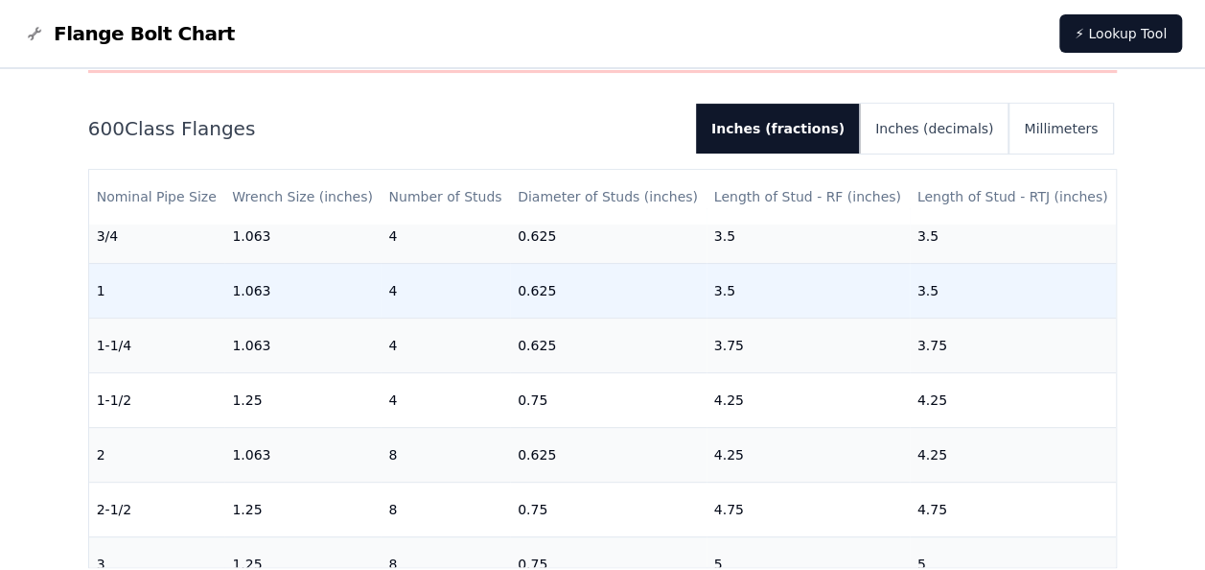
scroll to position [96, 0]
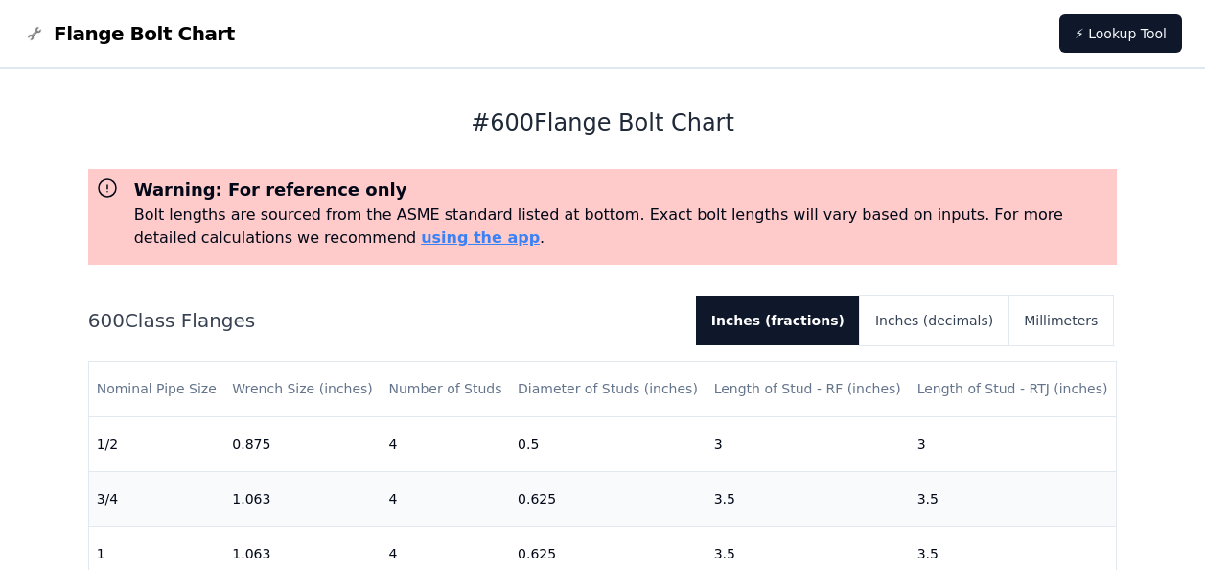
scroll to position [192, 0]
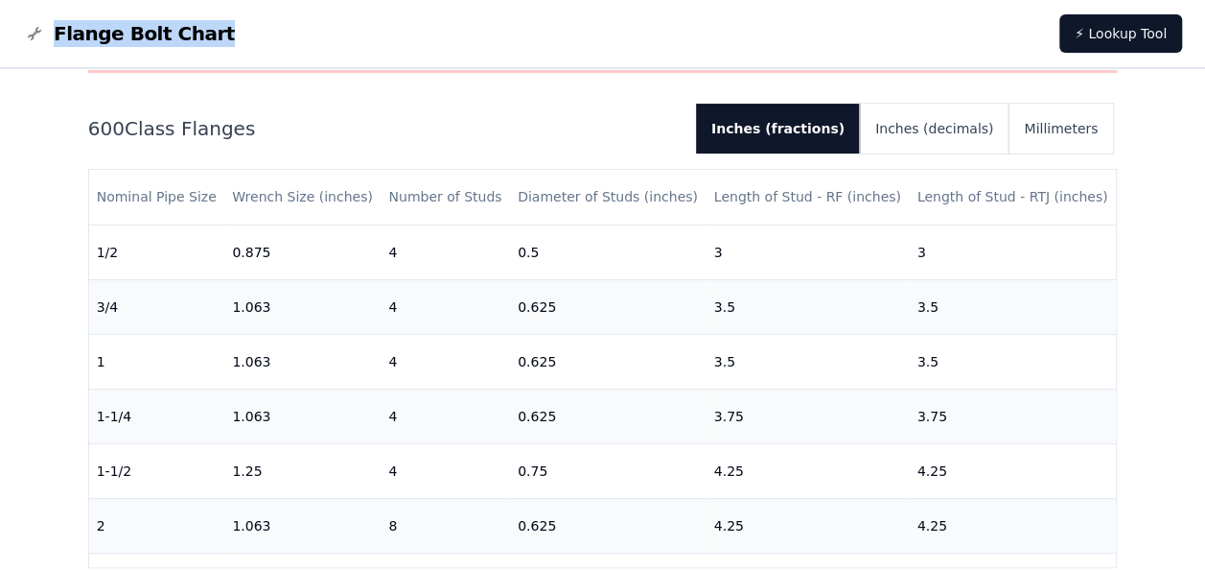
drag, startPoint x: 203, startPoint y: 35, endPoint x: 55, endPoint y: 38, distance: 148.6
click at [55, 38] on nav "Flange Bolt Chart ⚡ Lookup Tool" at bounding box center [602, 34] width 1205 height 69
copy span "Flange Bolt Chart"
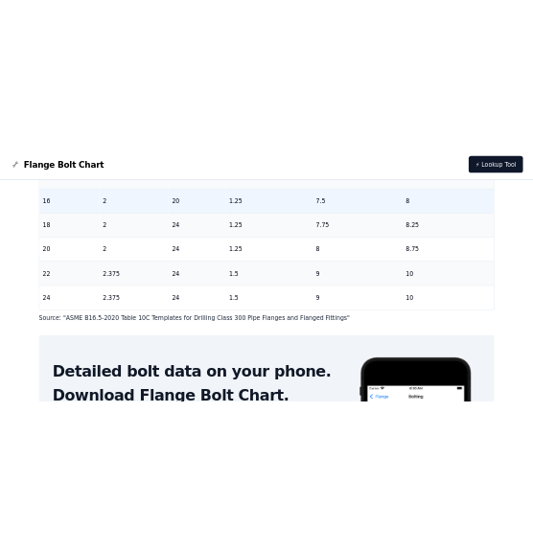
scroll to position [387, 0]
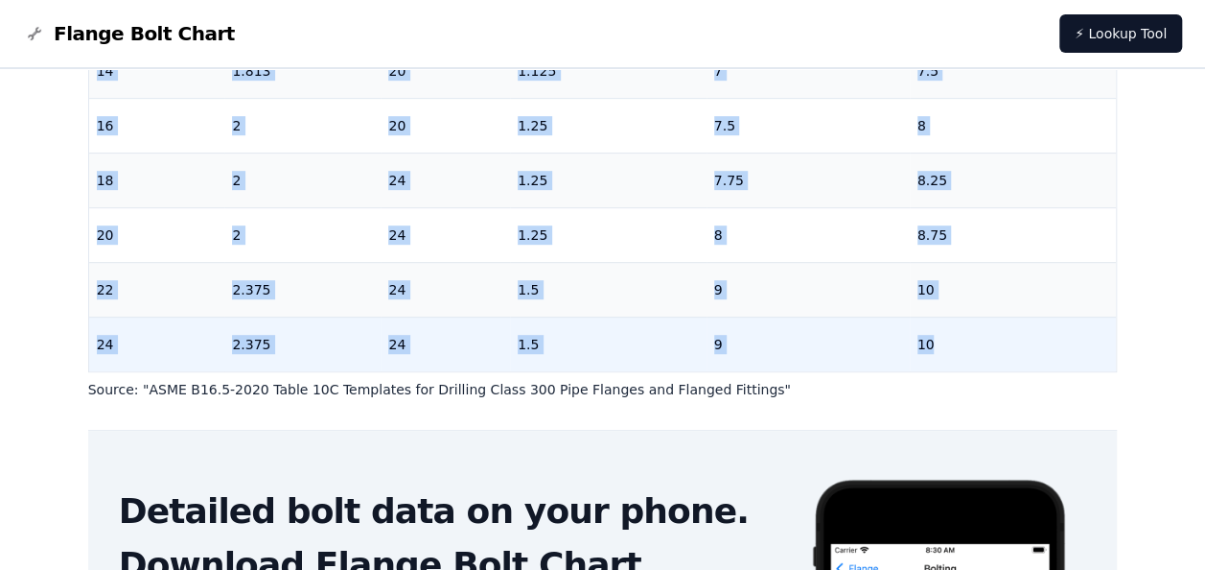
drag, startPoint x: 96, startPoint y: 344, endPoint x: 935, endPoint y: 332, distance: 839.0
copy tbody "1/2 0.875 4 0.5 2.5 3 3/4 1.063 4 0.625 3 3.5 1 1.063 4 0.625 3 3.5 1-1/4 1.063…"
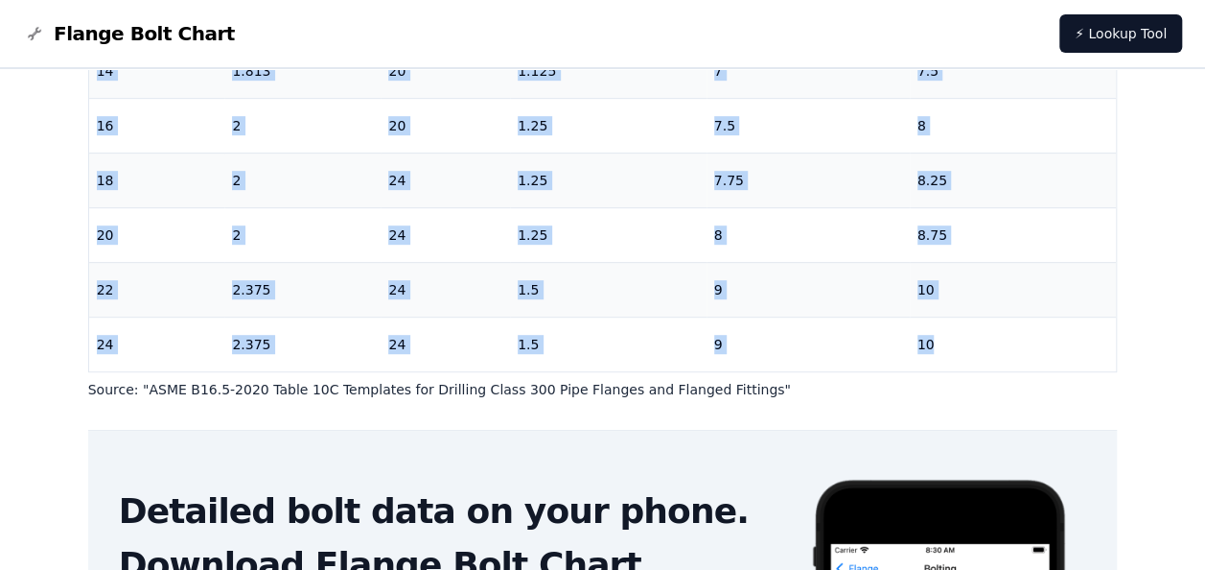
click at [456, 42] on nav "Flange Bolt Chart ⚡ Lookup Tool" at bounding box center [602, 34] width 1205 height 69
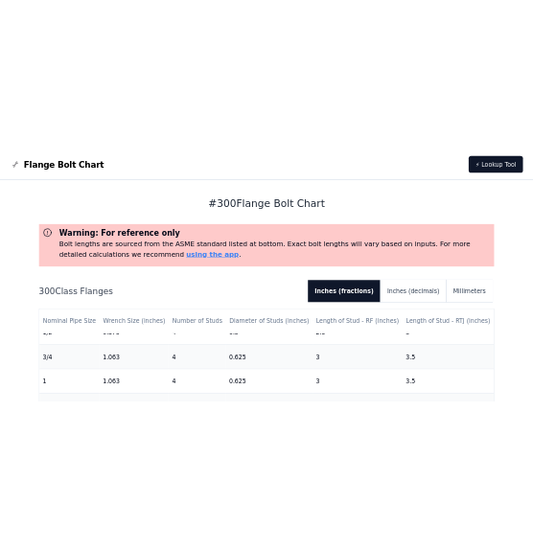
scroll to position [0, 0]
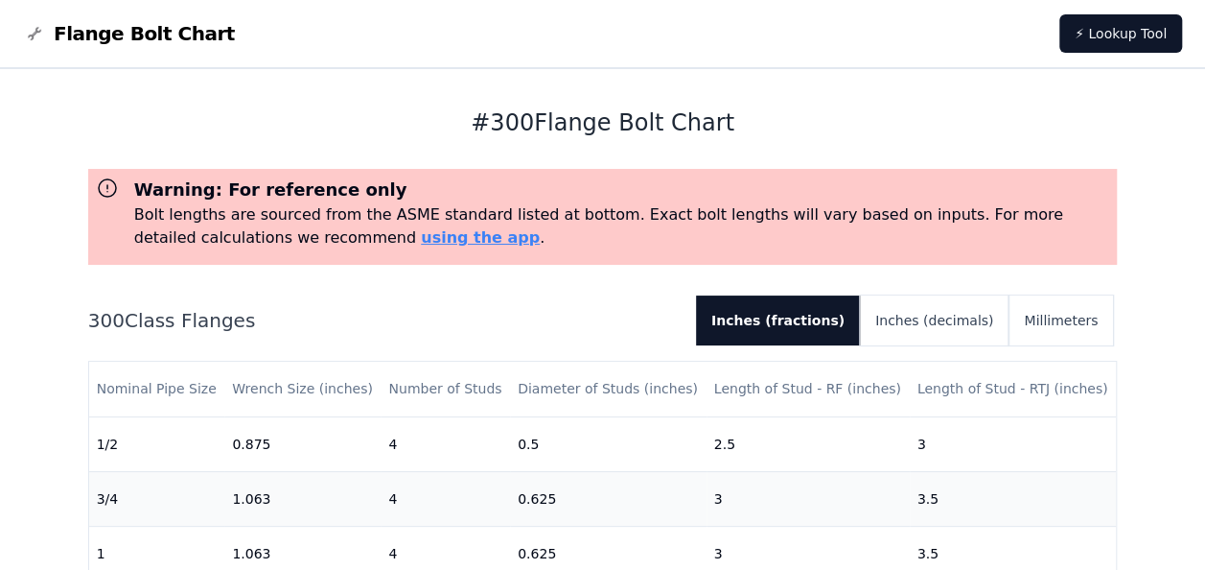
click at [417, 54] on nav "Flange Bolt Chart ⚡ Lookup Tool" at bounding box center [602, 34] width 1205 height 69
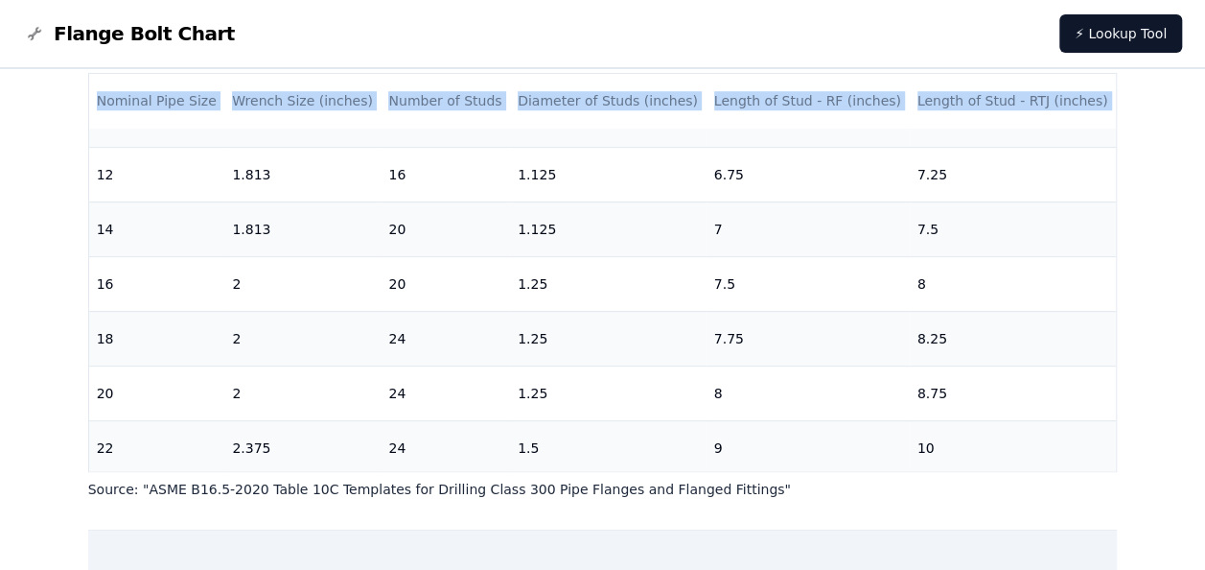
scroll to position [819, 0]
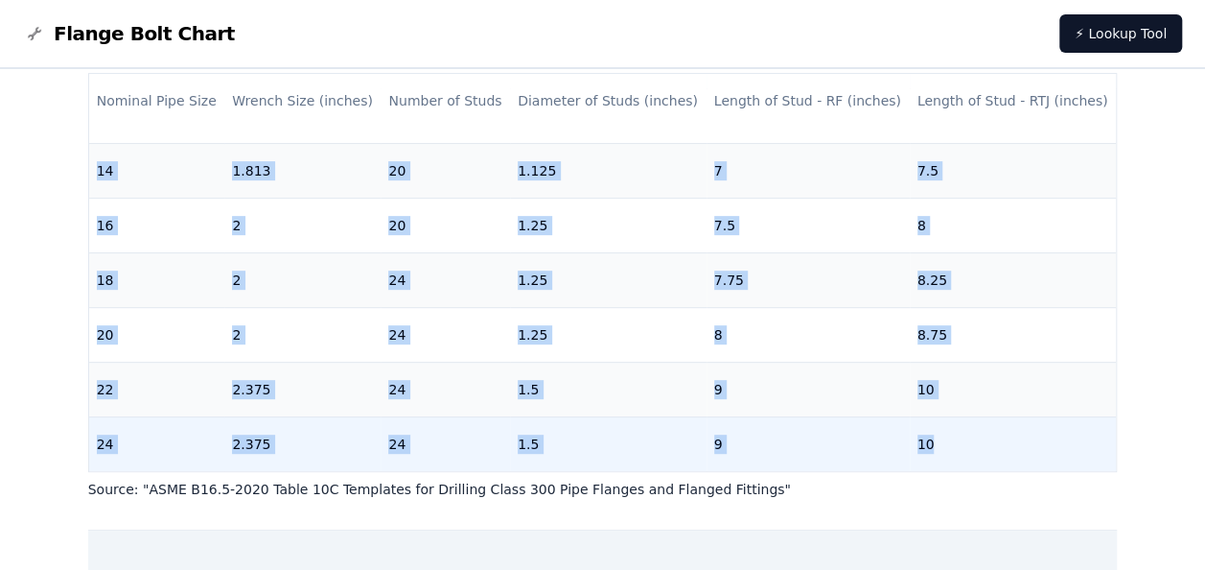
drag, startPoint x: 99, startPoint y: 152, endPoint x: 942, endPoint y: 445, distance: 892.1
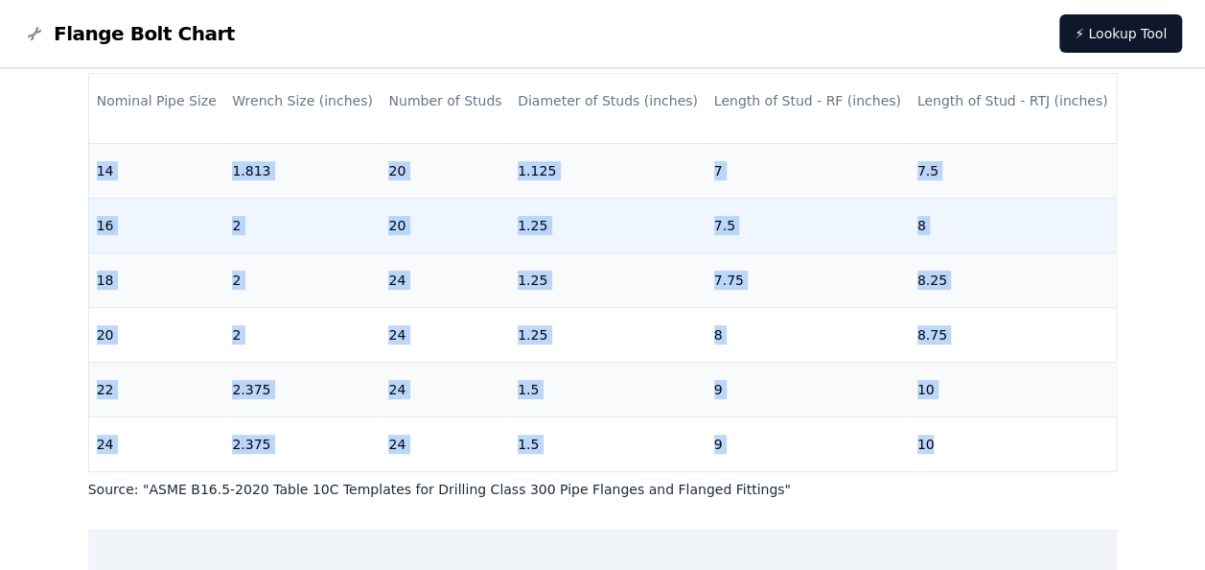
copy tbody "1/2 0.875 4 0.5 2.5 3 3/4 1.063 4 0.625 3 3.5 1 1.063 4 0.625 3 3.5 1-1/4 1.063…"
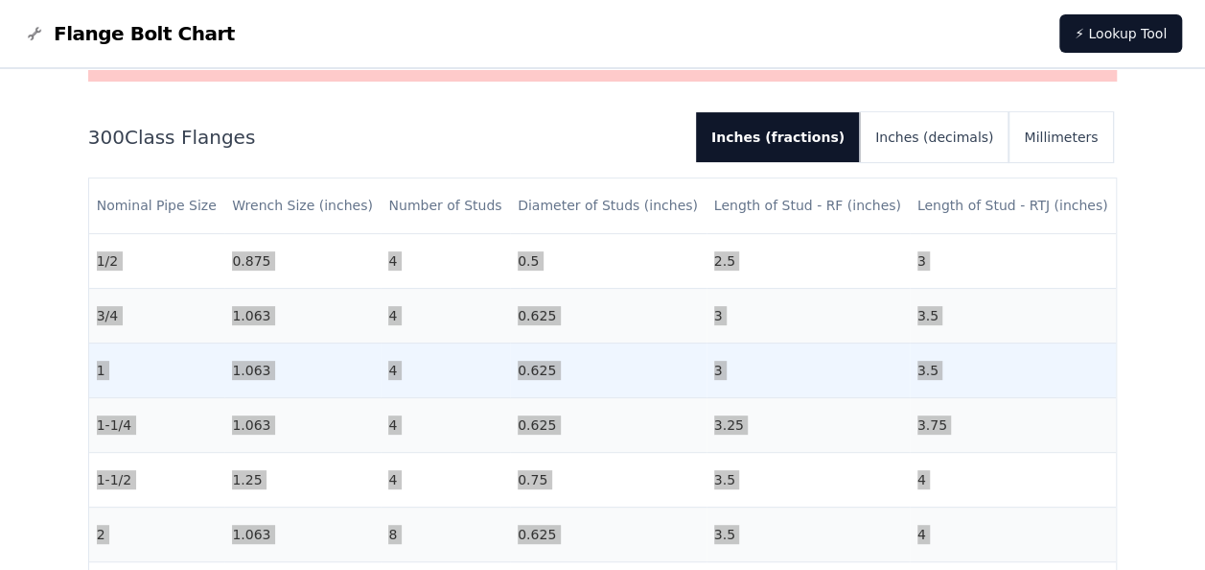
scroll to position [96, 0]
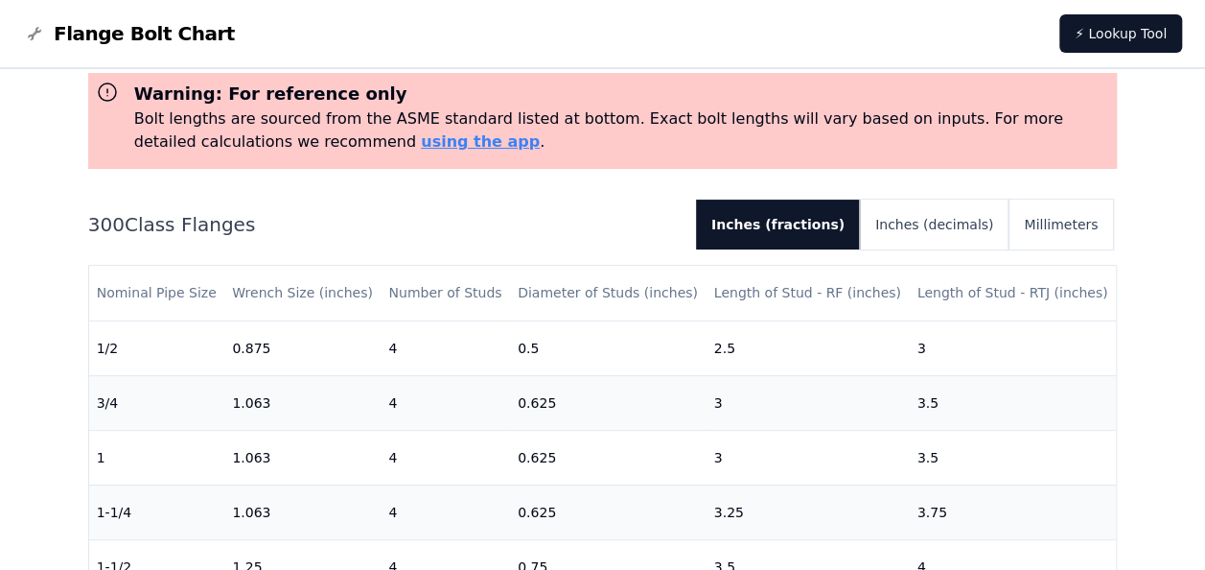
click at [425, 212] on h2 "300 Class Flanges" at bounding box center [384, 224] width 593 height 27
click at [1077, 224] on button "Millimeters" at bounding box center [1061, 224] width 105 height 50
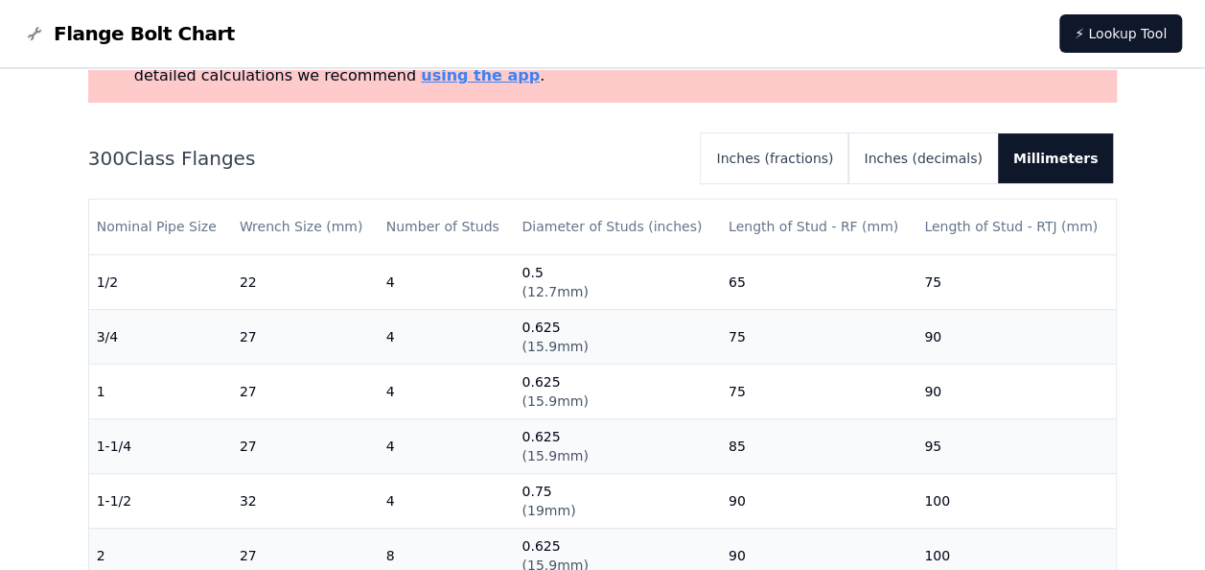
scroll to position [215, 0]
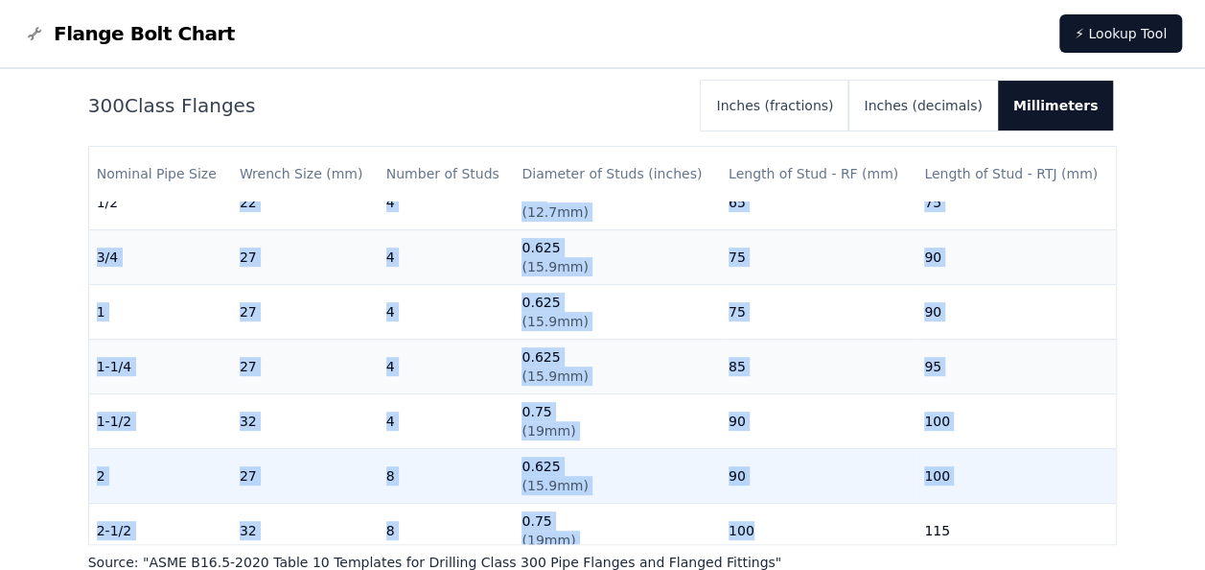
drag, startPoint x: 240, startPoint y: 229, endPoint x: 828, endPoint y: 521, distance: 656.9
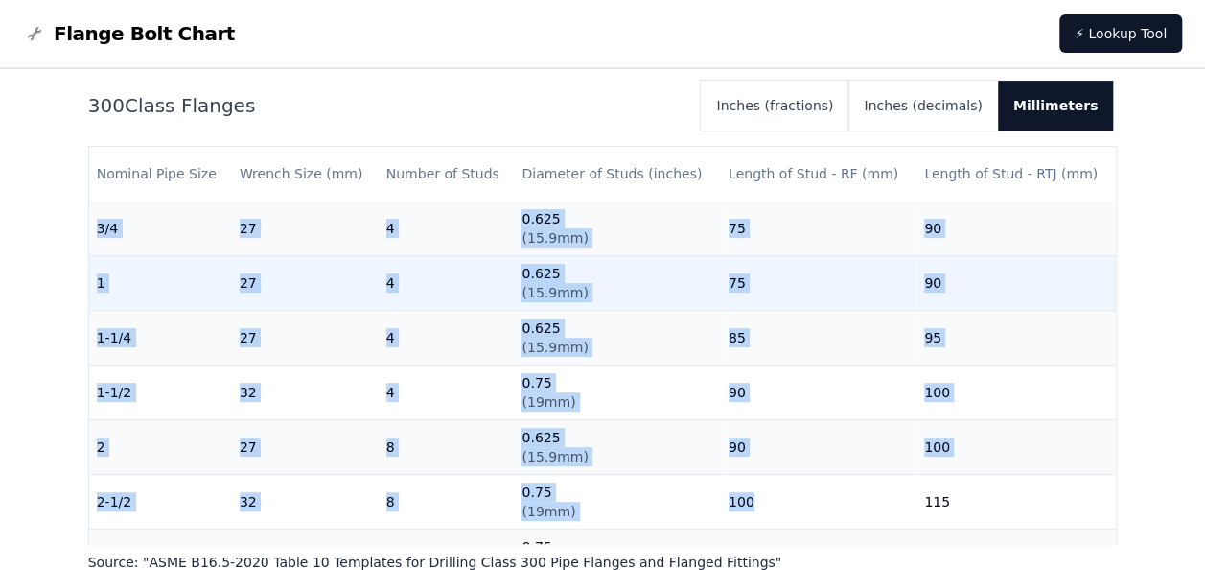
click at [204, 260] on td "1" at bounding box center [160, 282] width 143 height 55
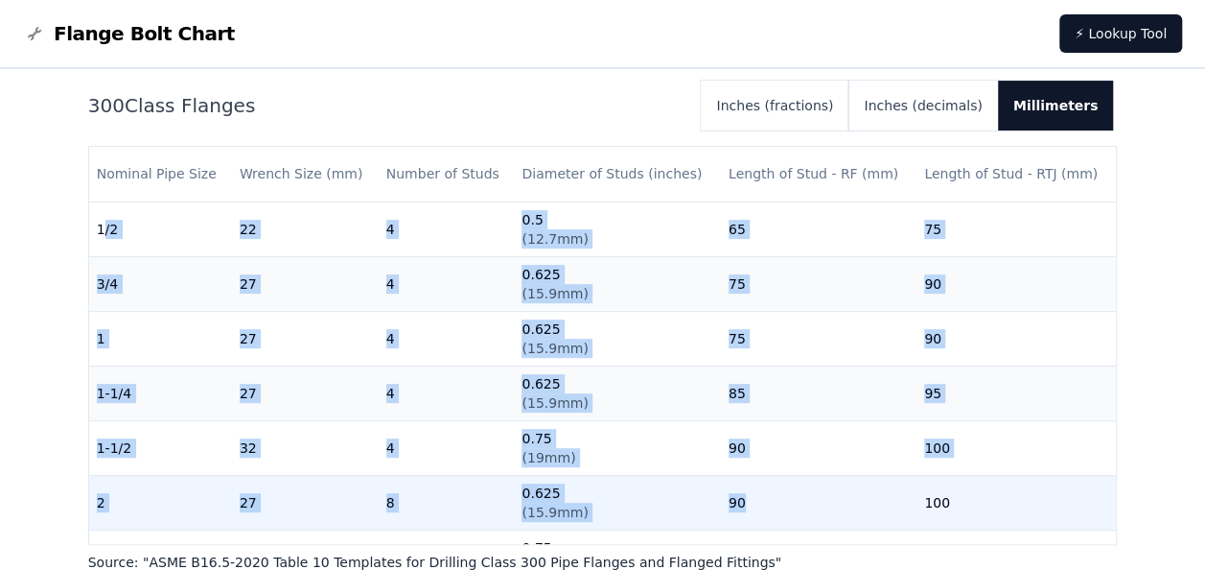
scroll to position [47, 0]
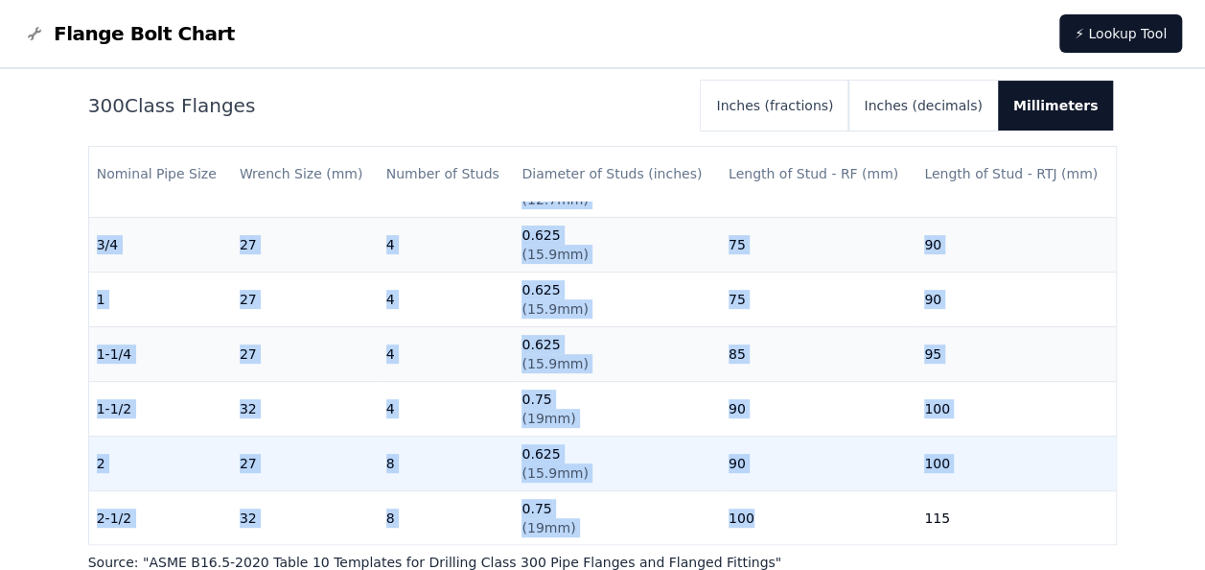
drag, startPoint x: 100, startPoint y: 230, endPoint x: 852, endPoint y: 520, distance: 806.4
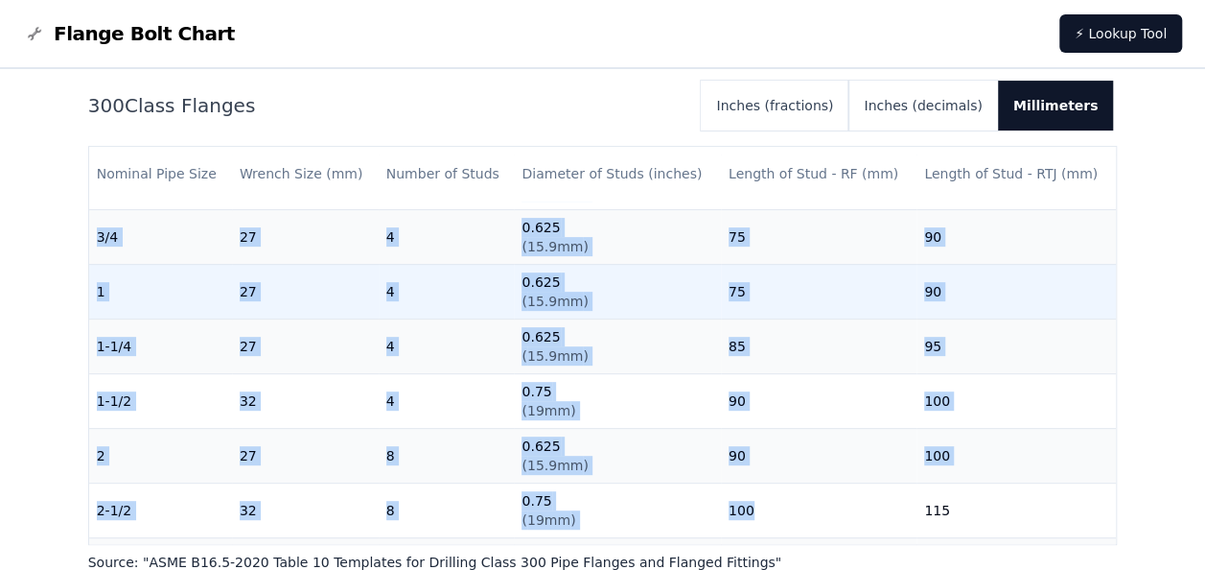
click at [194, 295] on td "1" at bounding box center [160, 291] width 143 height 55
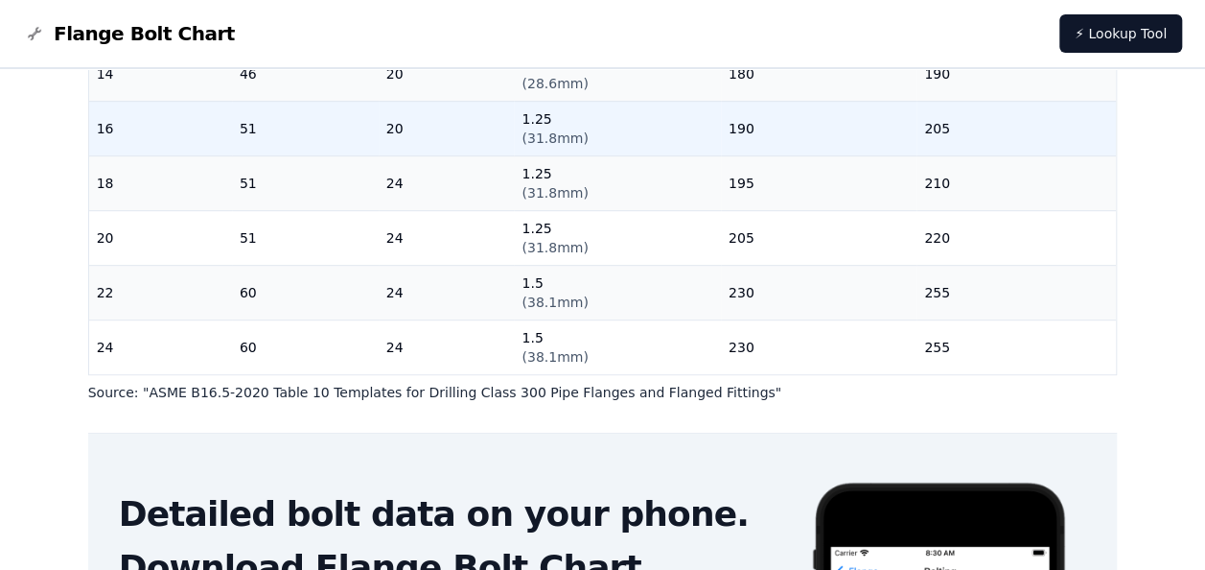
scroll to position [760, 0]
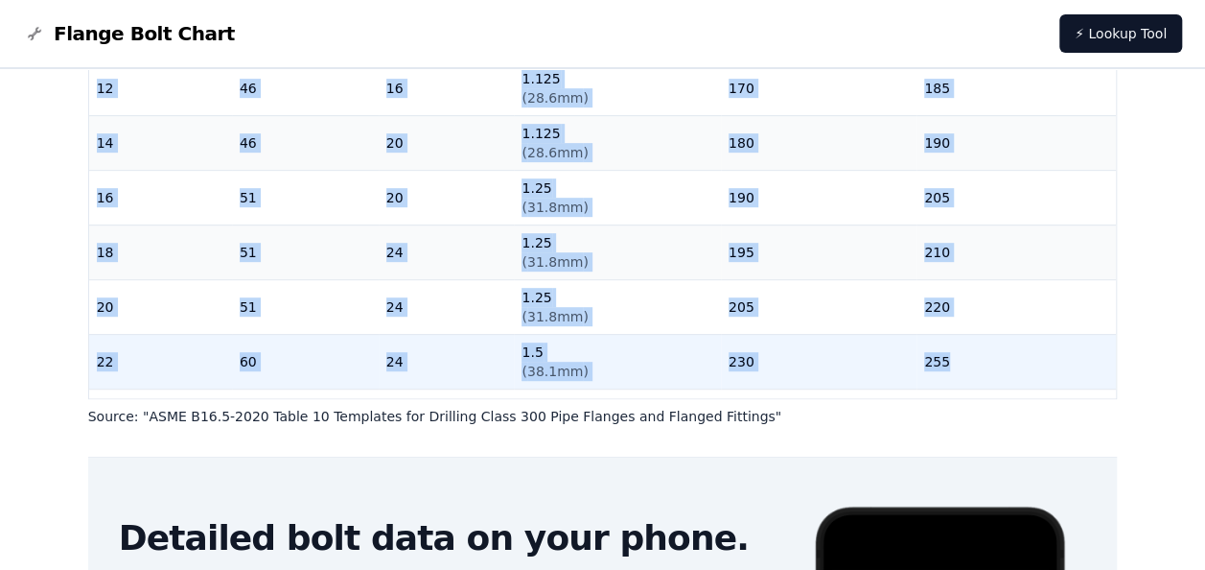
drag, startPoint x: 96, startPoint y: 230, endPoint x: 965, endPoint y: 357, distance: 877.9
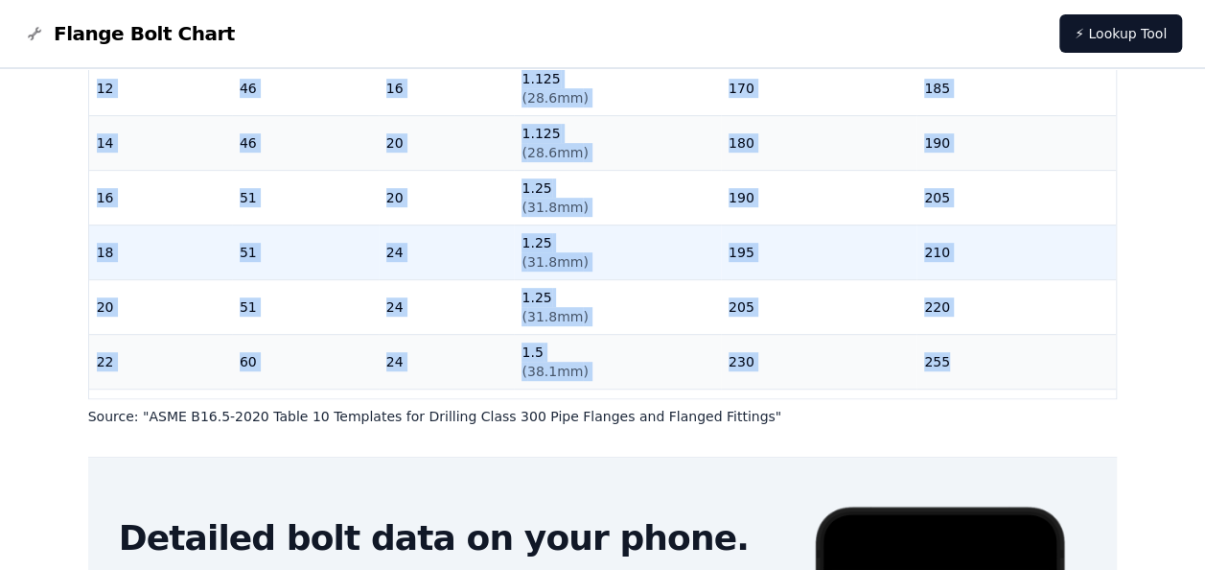
copy tbody "1/2 22 4 0.5 ( 12.7mm ) 65 75 3/4 27 4 0.625 ( 15.9mm ) 75 90 1 27 4 0.625 ( 15…"
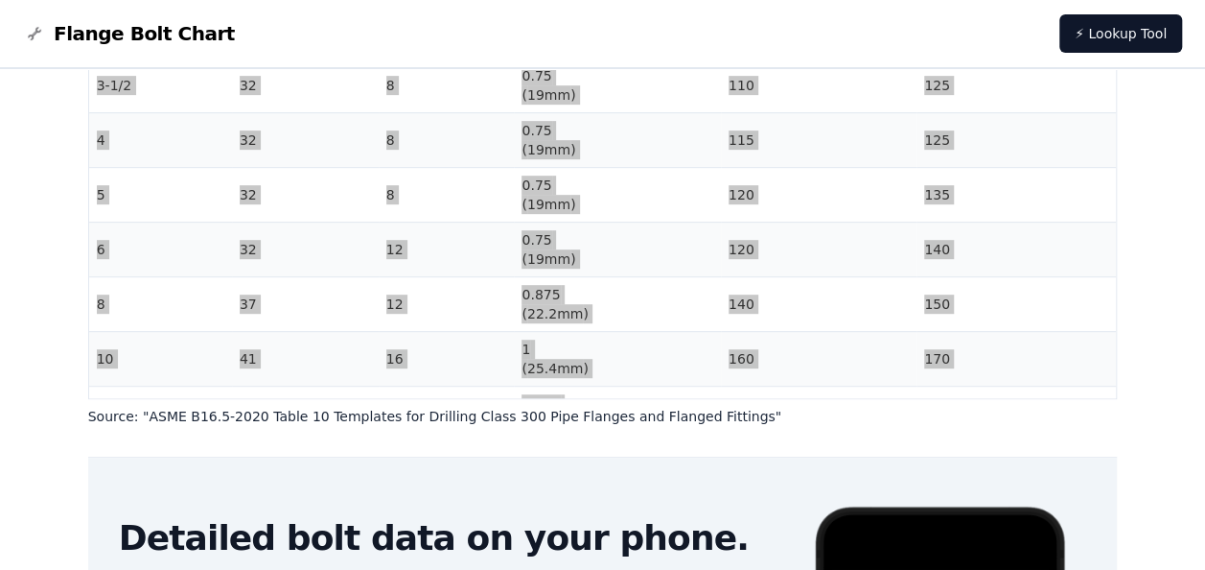
scroll to position [339, 0]
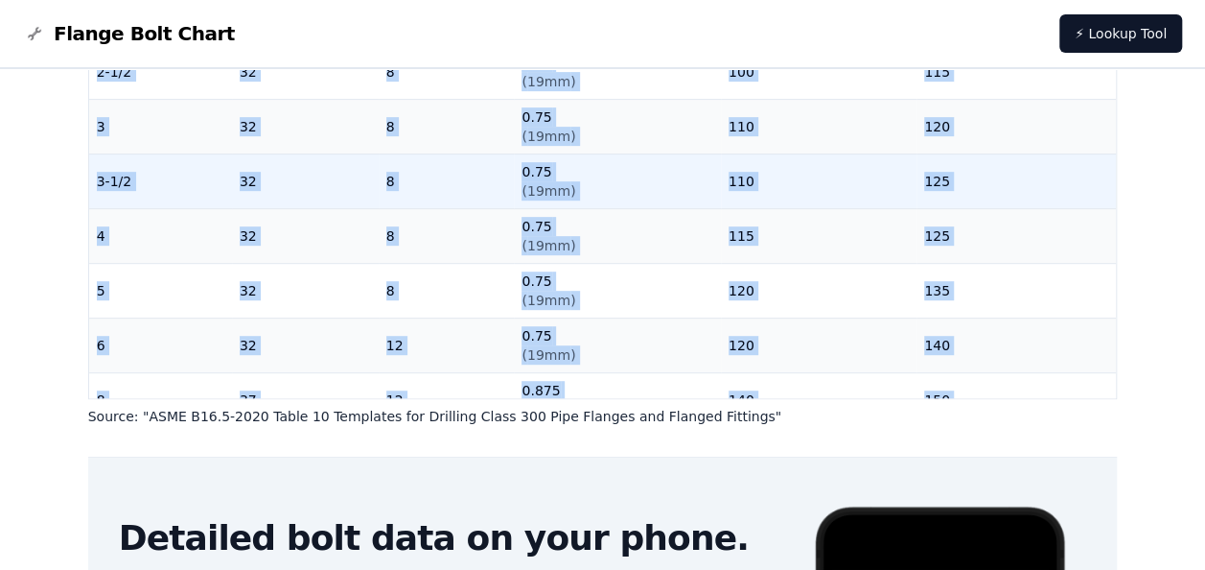
copy tbody "1/2 22 4 0.5 ( 12.7mm ) 65 75 3/4 27 4 0.625 ( 15.9mm ) 75 90 1 27 4 0.625 ( 15…"
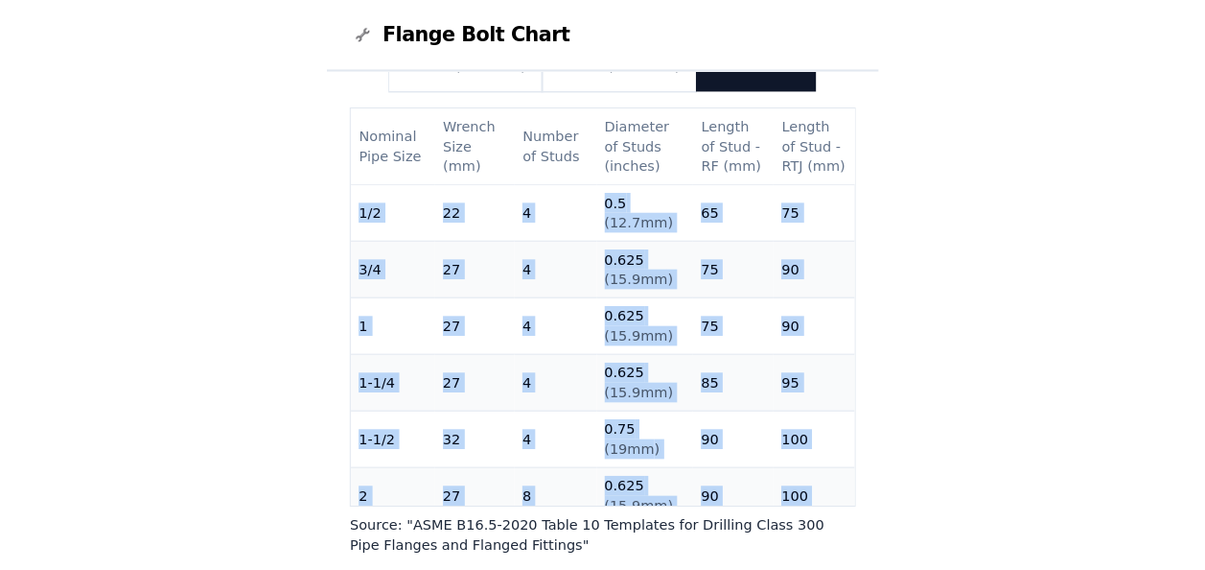
scroll to position [366, 0]
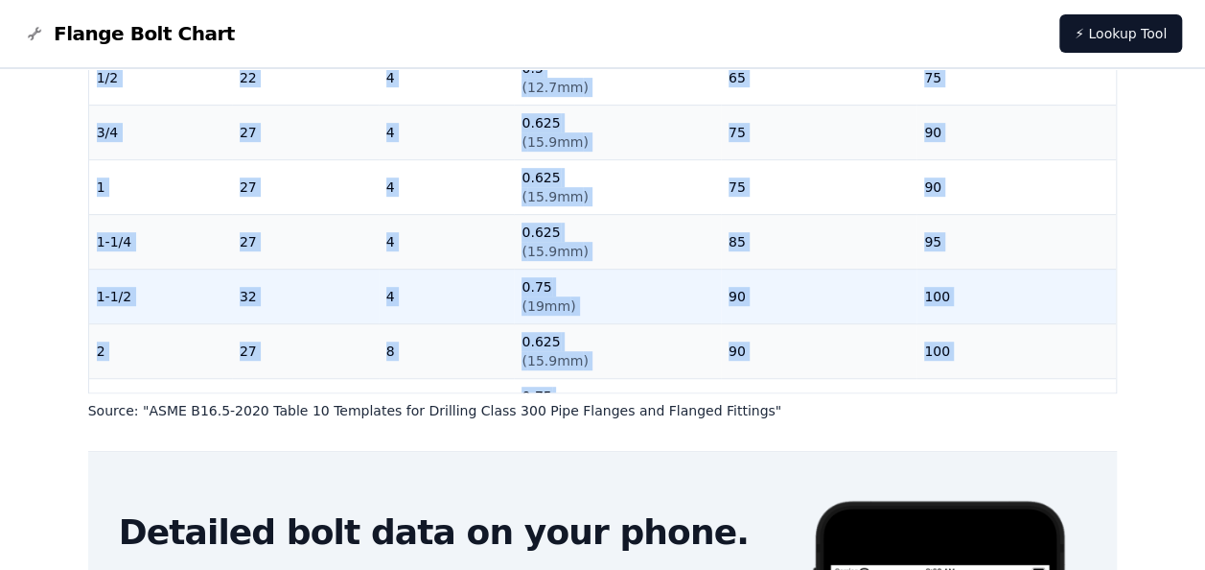
click at [453, 293] on td "4" at bounding box center [447, 295] width 136 height 55
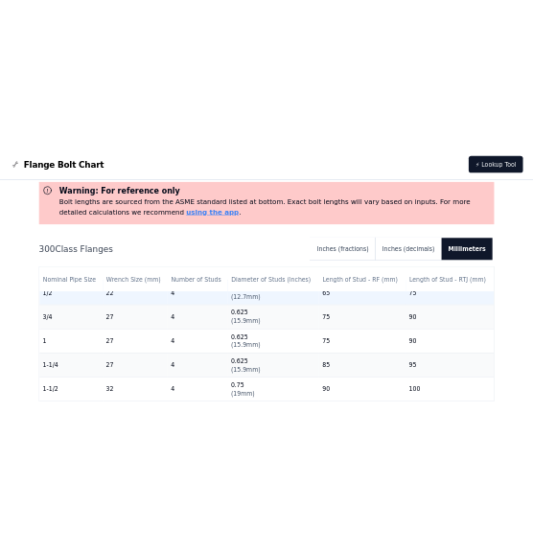
scroll to position [0, 0]
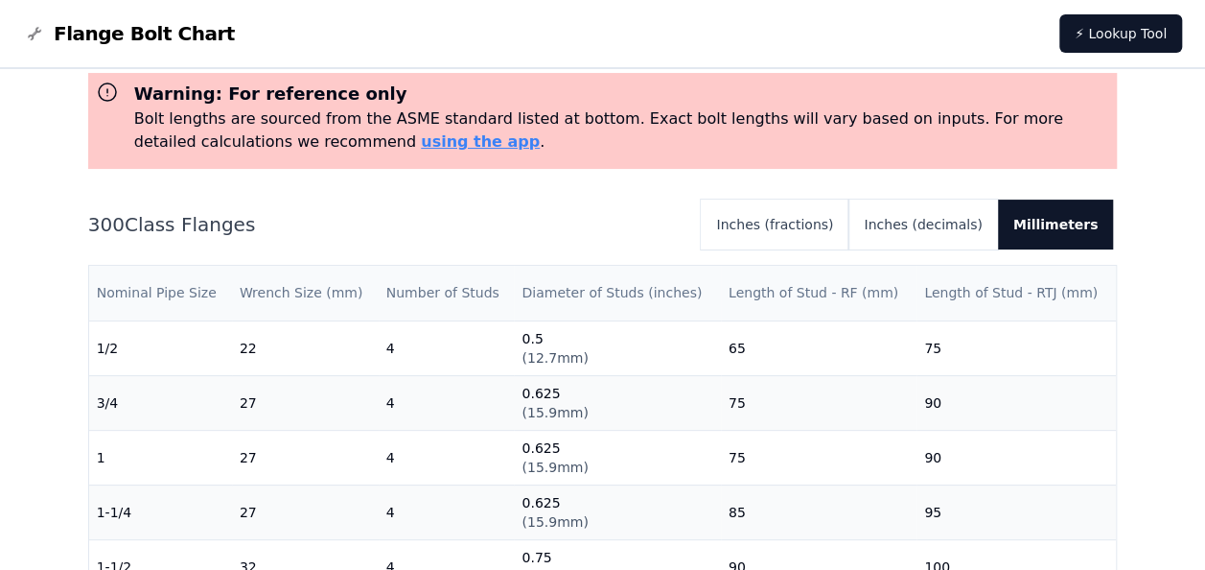
click at [391, 297] on th "Number of Studs" at bounding box center [447, 293] width 136 height 55
drag, startPoint x: 385, startPoint y: 295, endPoint x: 496, endPoint y: 293, distance: 110.3
click at [496, 293] on th "Number of Studs" at bounding box center [447, 293] width 136 height 55
copy th "Number of Studs"
click at [426, 44] on nav "Flange Bolt Chart ⚡ Lookup Tool" at bounding box center [602, 34] width 1205 height 69
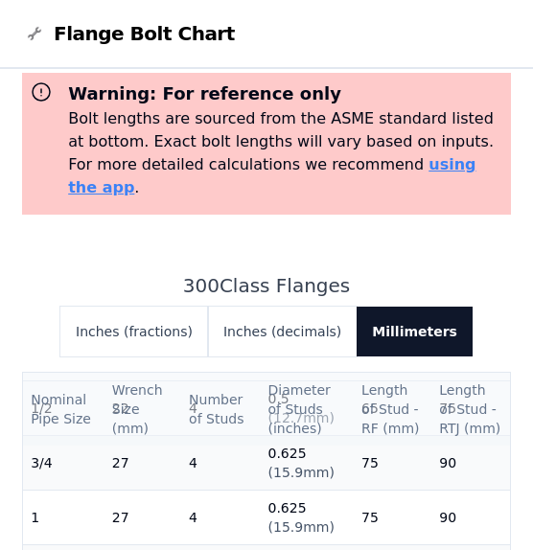
scroll to position [96, 0]
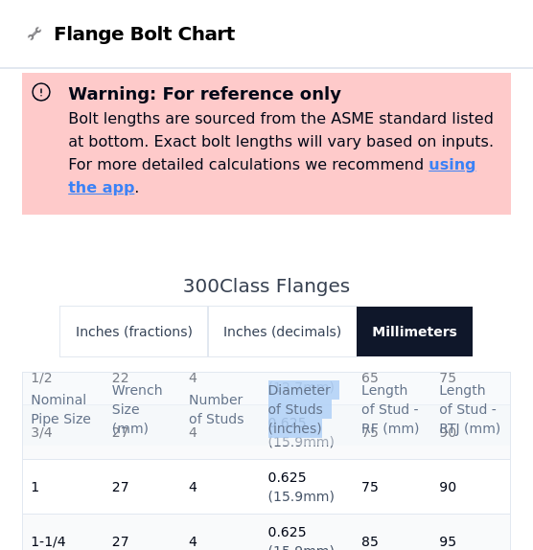
drag, startPoint x: 263, startPoint y: 361, endPoint x: 316, endPoint y: 404, distance: 68.3
click at [316, 404] on th "Diameter of Studs (inches)" at bounding box center [308, 410] width 94 height 74
copy th "Diameter of Studs (inches)"
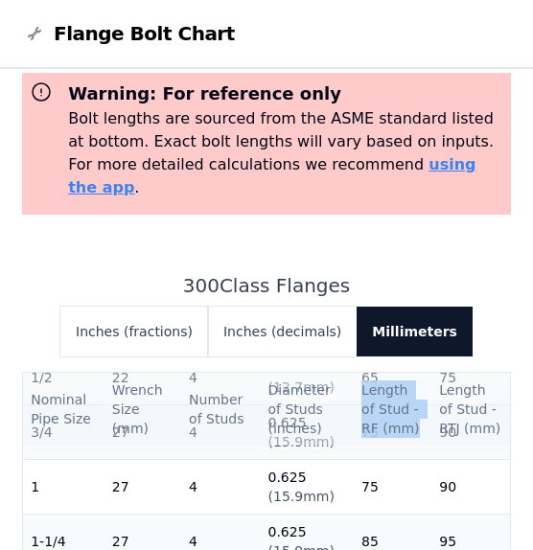
drag, startPoint x: 351, startPoint y: 371, endPoint x: 399, endPoint y: 402, distance: 56.9
click at [399, 402] on th "Length of Stud - RF (mm)" at bounding box center [393, 410] width 78 height 74
copy th "Length of Stud - RF (mm)"
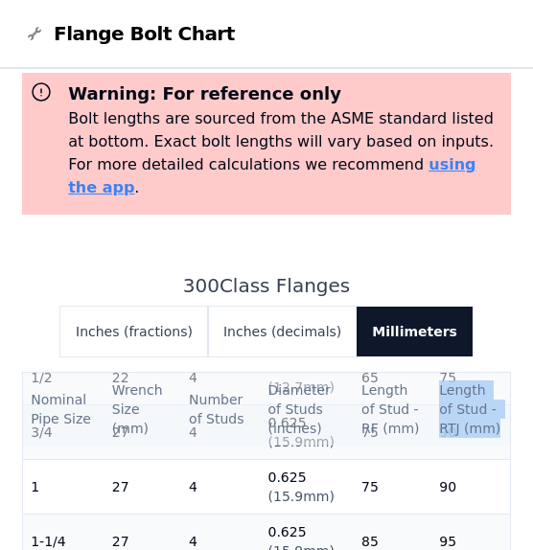
drag, startPoint x: 429, startPoint y: 365, endPoint x: 487, endPoint y: 404, distance: 69.9
click at [487, 404] on th "Length of Stud - RTJ (mm)" at bounding box center [470, 410] width 79 height 74
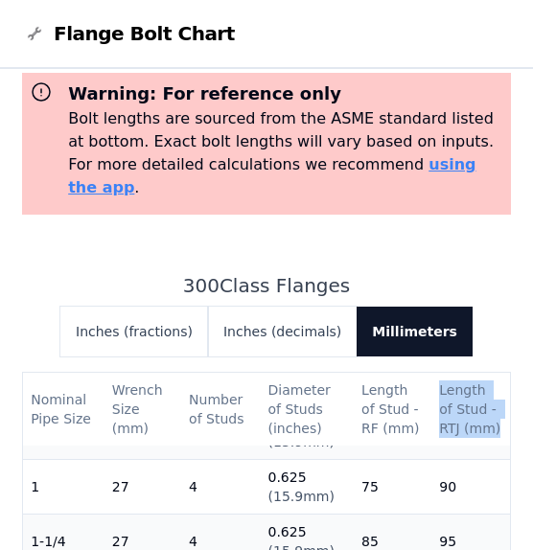
copy th "Length of Stud - RTJ (mm)"
click at [190, 314] on button "Inches (fractions)" at bounding box center [134, 332] width 148 height 50
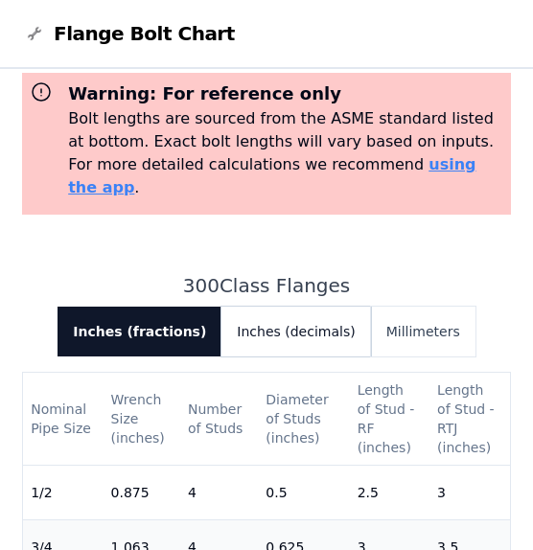
click at [269, 310] on button "Inches (decimals)" at bounding box center [295, 332] width 149 height 50
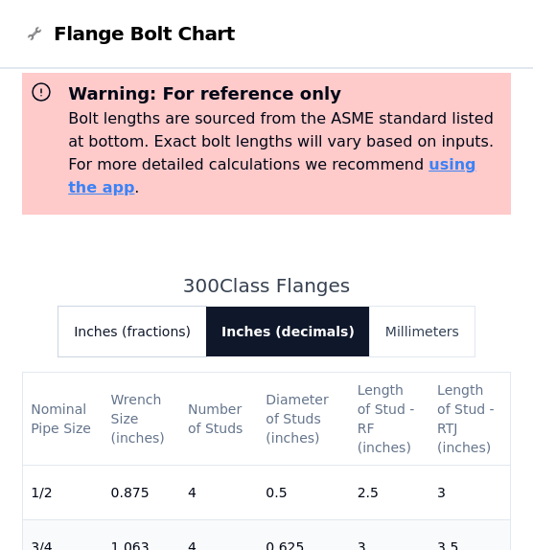
click at [178, 316] on button "Inches (fractions)" at bounding box center [132, 332] width 148 height 50
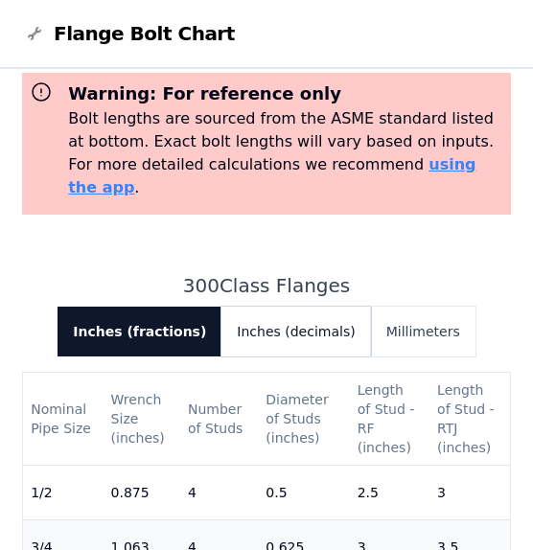
scroll to position [192, 0]
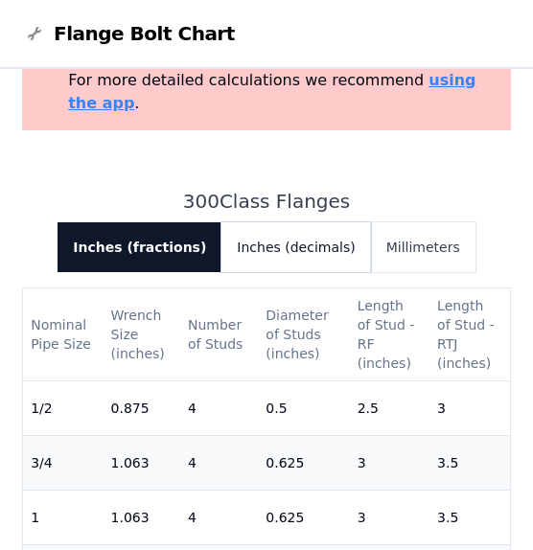
click at [319, 316] on div "300 Class Flanges Inches (fractions) Inches (decimals) Millimeters Nominal Pipe…" at bounding box center [266, 440] width 489 height 558
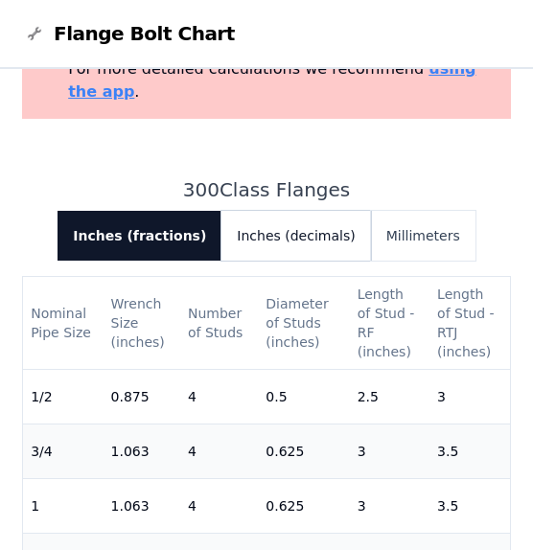
click at [310, 222] on button "Inches (decimals)" at bounding box center [295, 236] width 149 height 50
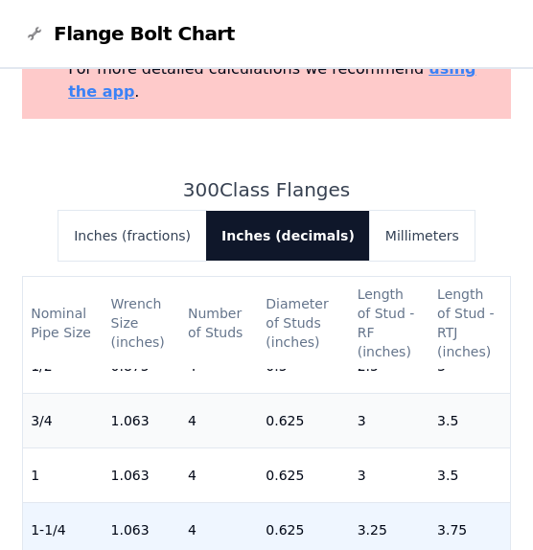
scroll to position [0, 0]
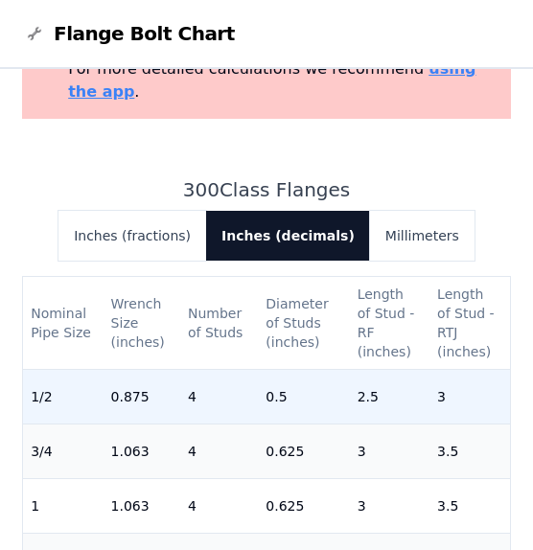
click at [109, 375] on td "0.875" at bounding box center [142, 397] width 77 height 55
click at [53, 370] on td "1/2" at bounding box center [63, 397] width 80 height 55
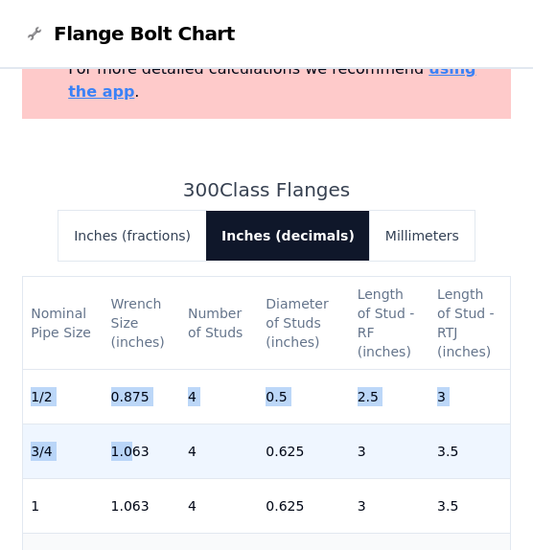
drag, startPoint x: 33, startPoint y: 376, endPoint x: 127, endPoint y: 430, distance: 108.2
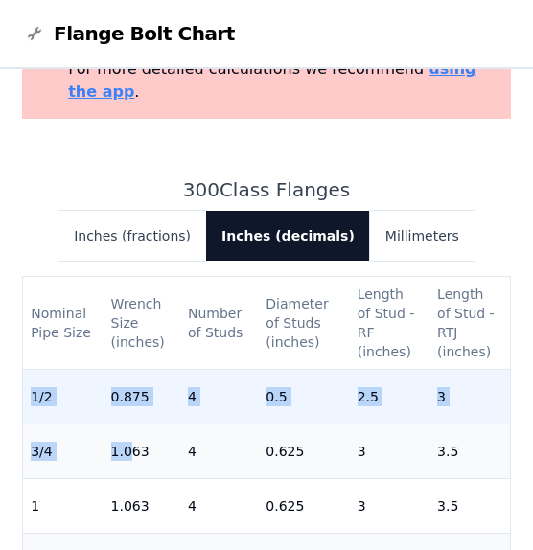
click at [225, 370] on td "4" at bounding box center [219, 397] width 78 height 55
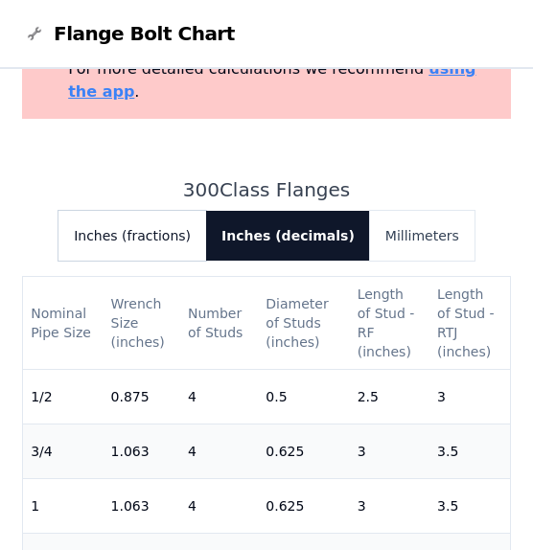
click at [185, 214] on button "Inches (fractions)" at bounding box center [132, 236] width 148 height 50
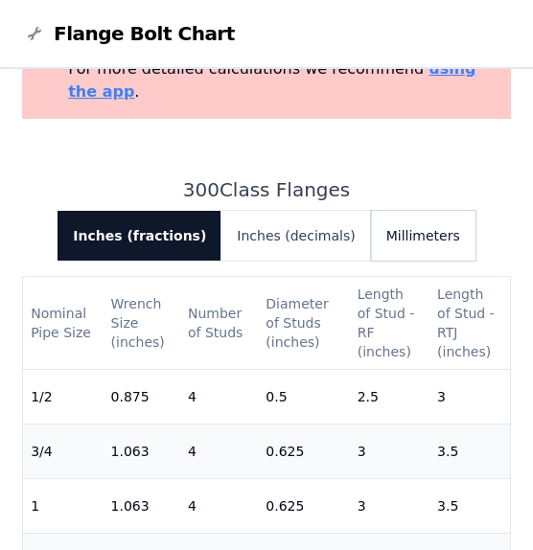
click at [401, 216] on button "Millimeters" at bounding box center [423, 236] width 105 height 50
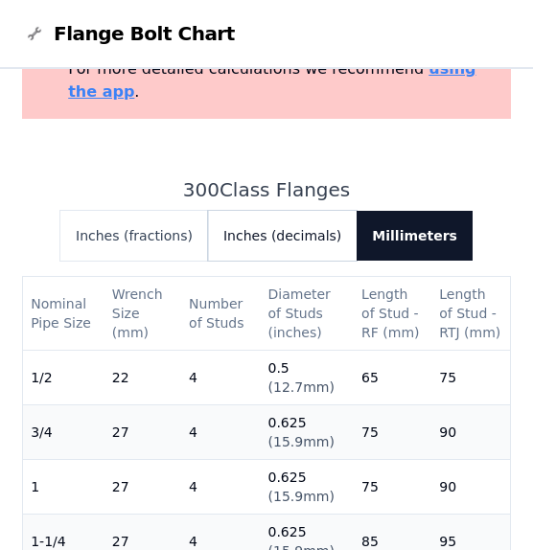
click at [295, 214] on button "Inches (decimals)" at bounding box center [282, 236] width 149 height 50
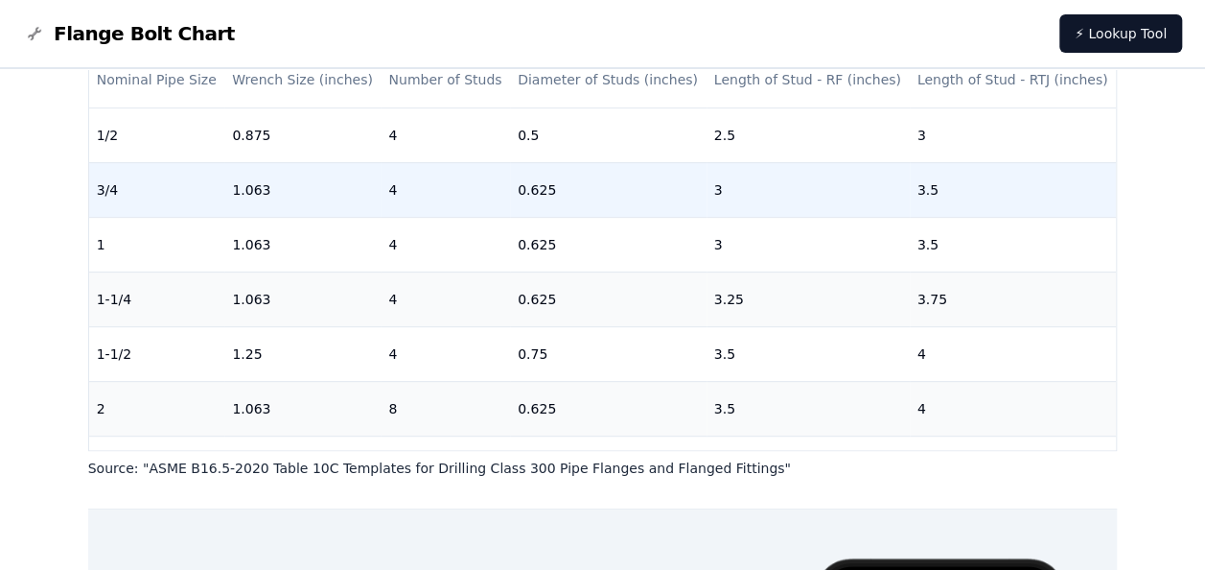
scroll to position [213, 0]
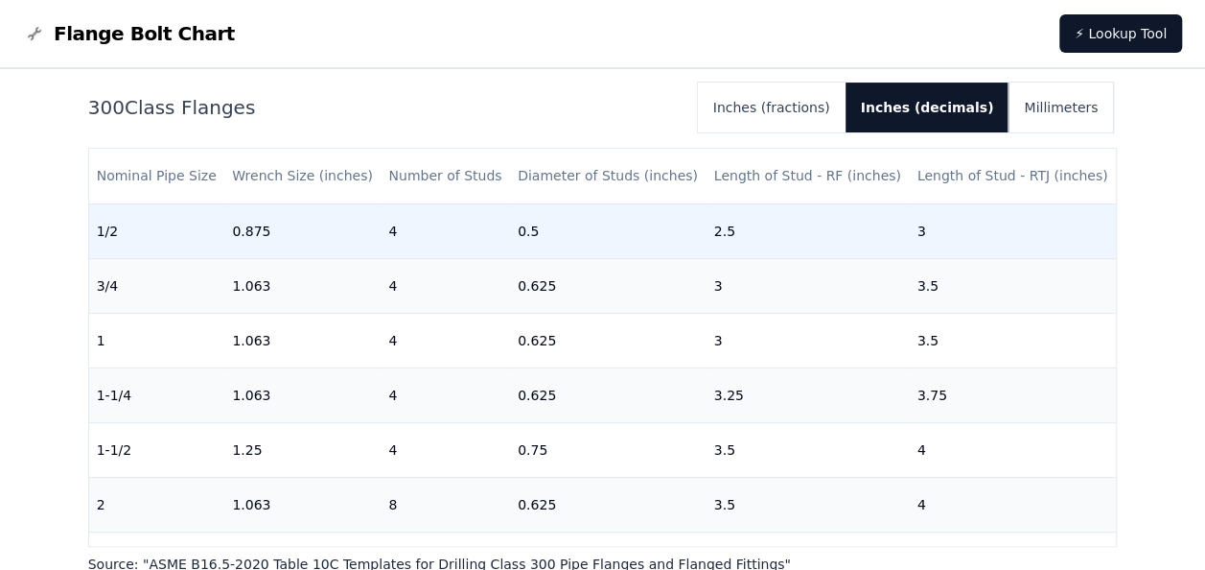
click at [528, 236] on td "0.5" at bounding box center [608, 230] width 197 height 55
click at [641, 243] on td "0.5" at bounding box center [608, 230] width 197 height 55
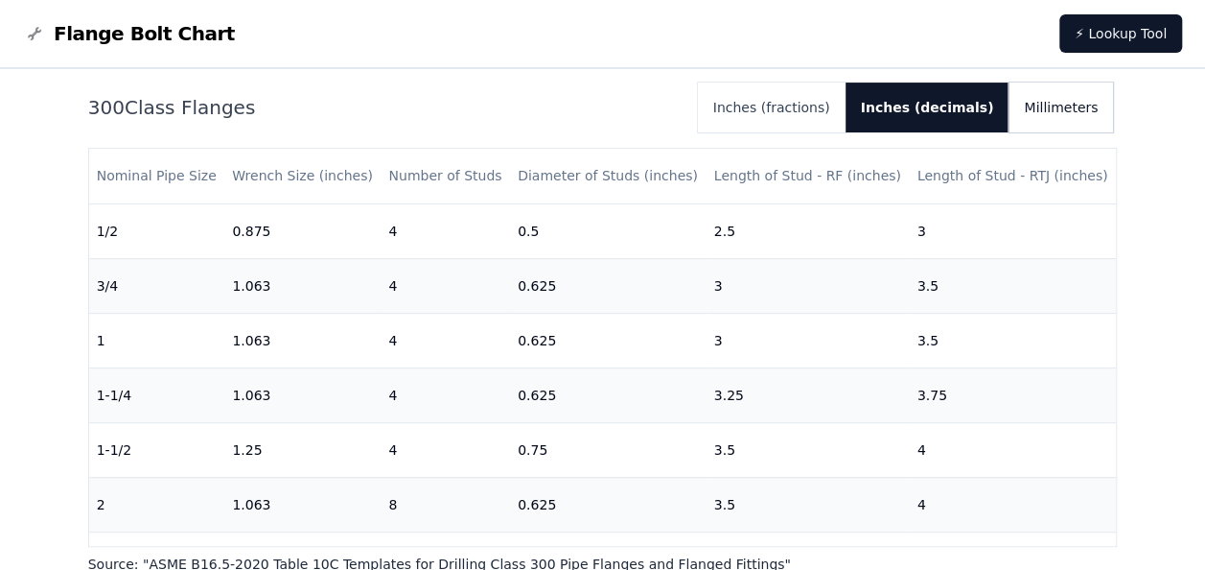
click at [1061, 104] on button "Millimeters" at bounding box center [1061, 107] width 105 height 50
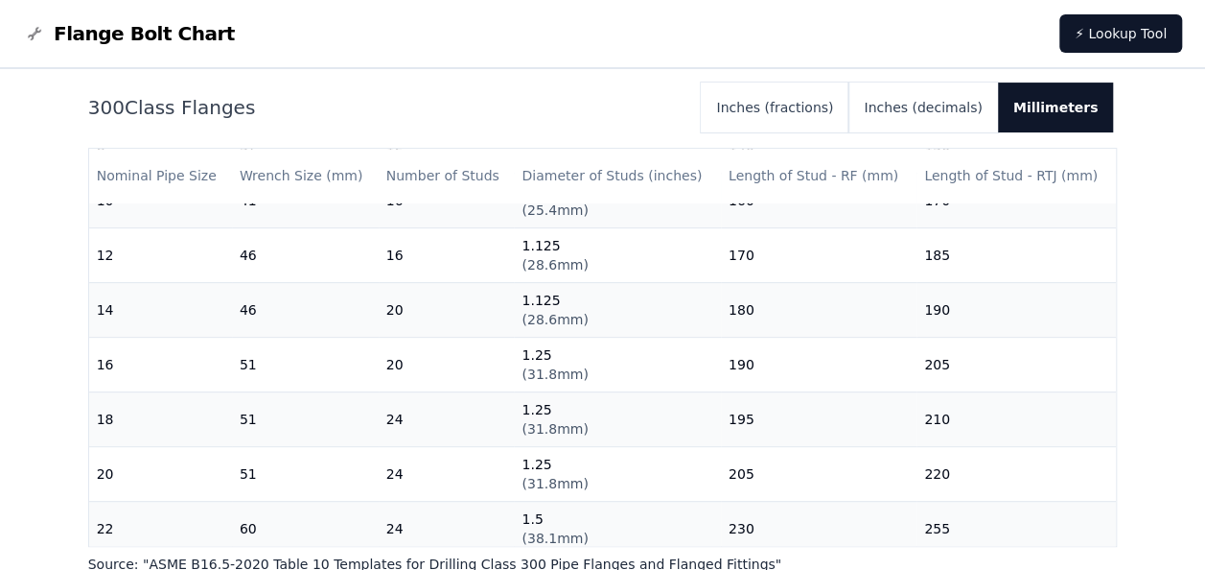
scroll to position [819, 0]
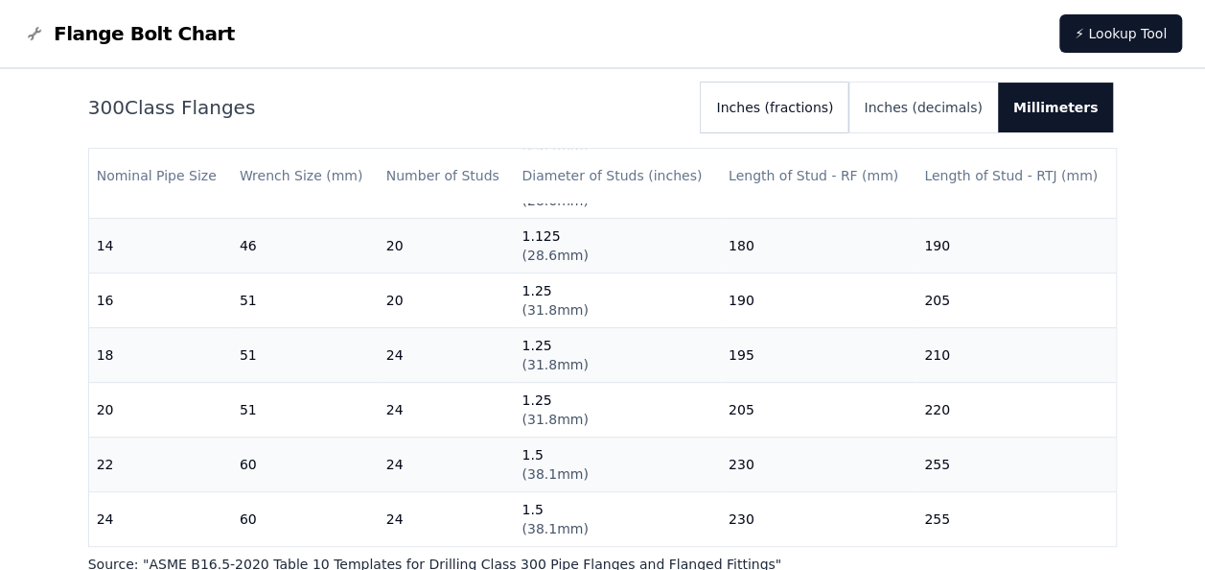
click at [819, 109] on button "Inches (fractions)" at bounding box center [775, 107] width 148 height 50
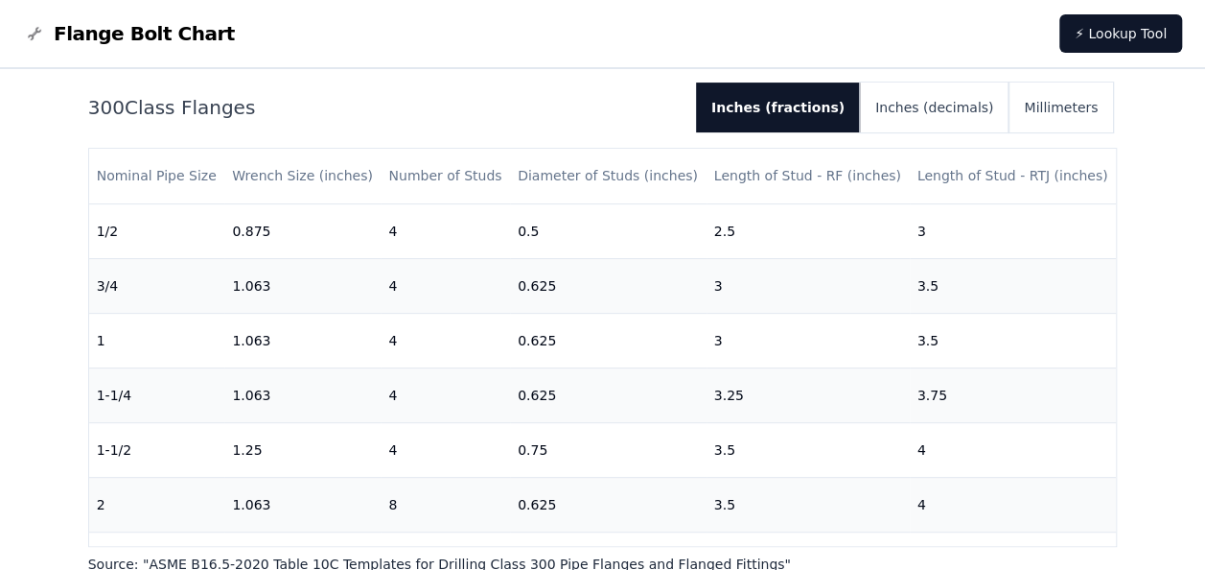
click at [809, 48] on nav "Flange Bolt Chart ⚡ Lookup Tool" at bounding box center [602, 34] width 1205 height 69
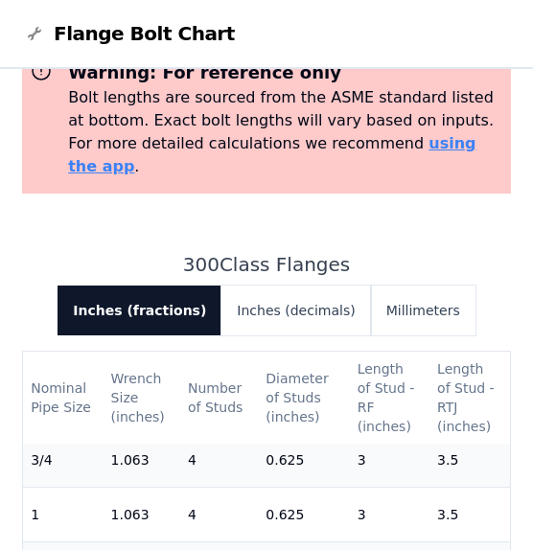
scroll to position [96, 0]
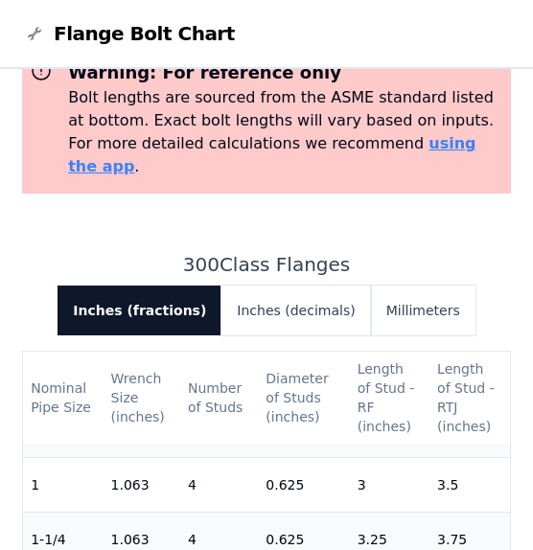
click at [457, 24] on nav "Flange Bolt Chart ⚡ Lookup Tool" at bounding box center [266, 34] width 533 height 69
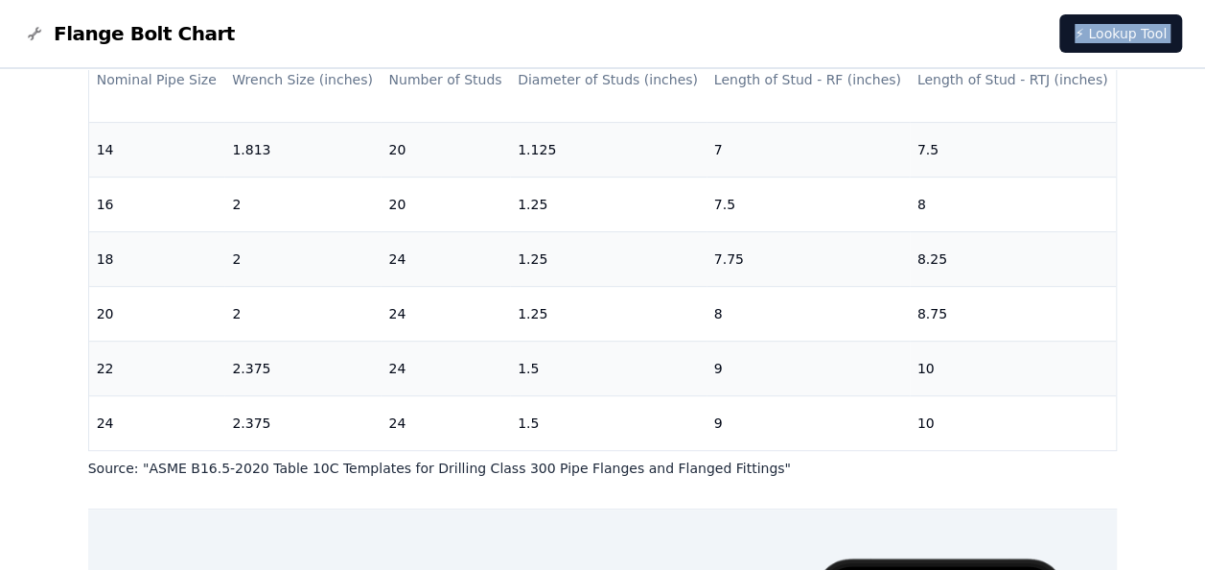
scroll to position [819, 0]
